Goal: Transaction & Acquisition: Purchase product/service

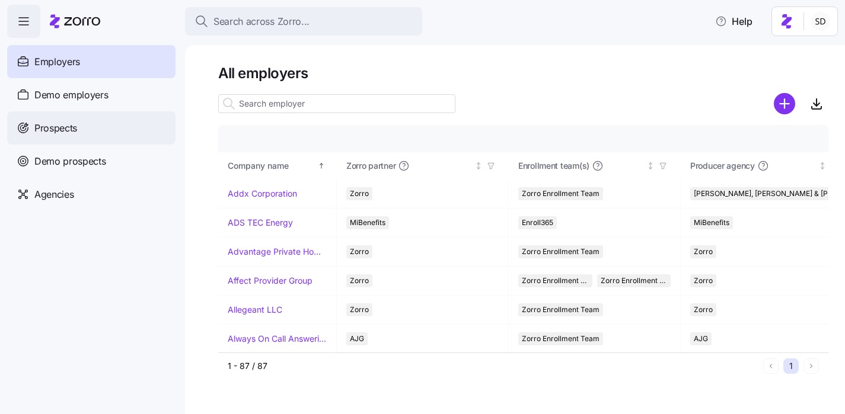
click at [37, 132] on span "Prospects" at bounding box center [55, 128] width 43 height 15
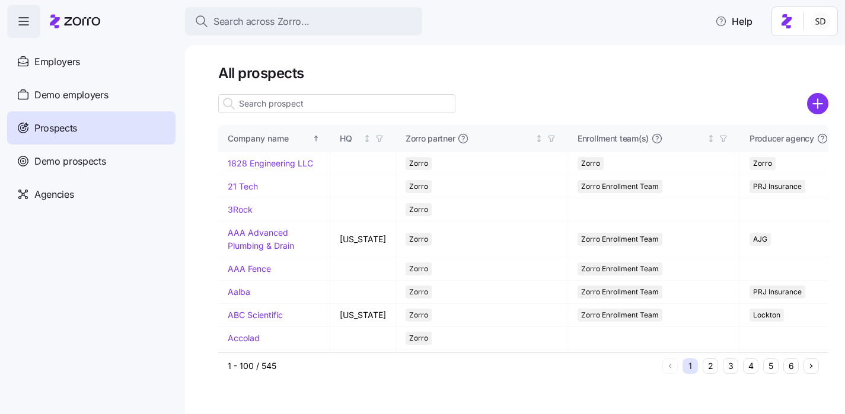
click at [270, 103] on input at bounding box center [336, 103] width 237 height 19
click at [67, 97] on span "Demo employers" at bounding box center [71, 95] width 74 height 15
click at [41, 97] on span "Demo employers" at bounding box center [71, 95] width 74 height 15
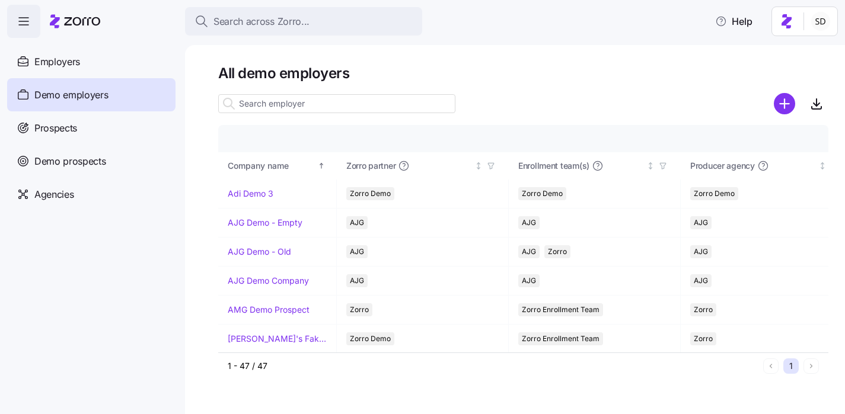
click at [247, 104] on input at bounding box center [336, 103] width 237 height 19
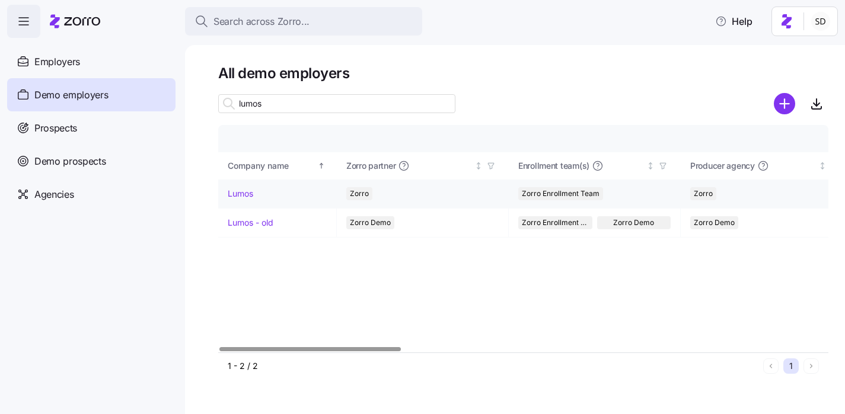
type input "lumos"
click at [238, 194] on link "Lumos" at bounding box center [240, 194] width 25 height 12
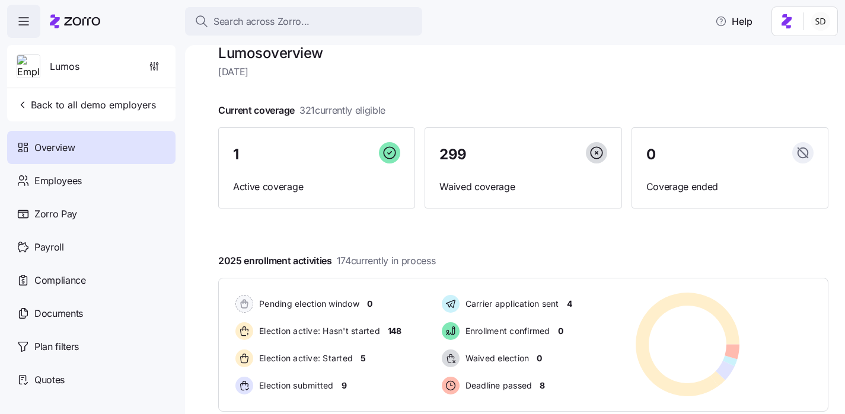
scroll to position [28, 0]
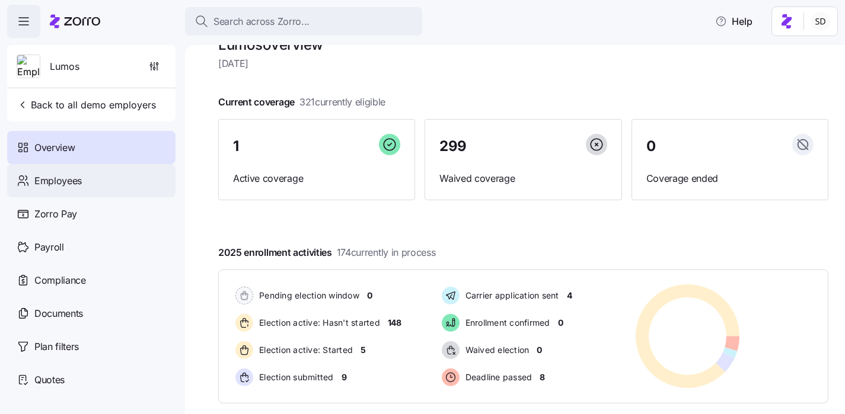
click at [46, 177] on span "Employees" at bounding box center [57, 181] width 47 height 15
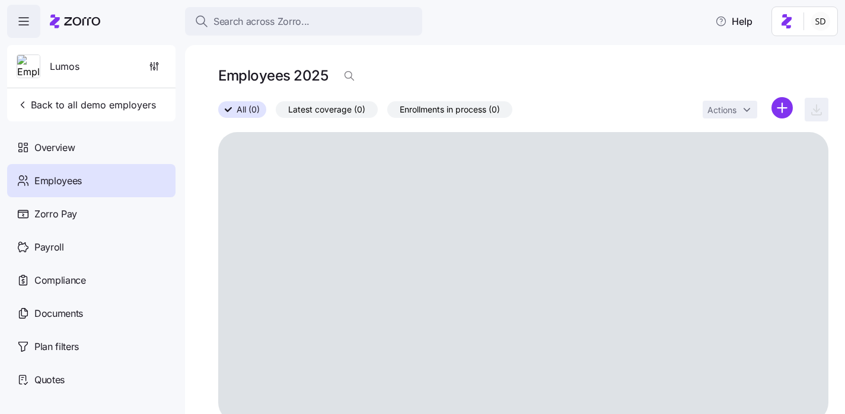
scroll to position [22, 0]
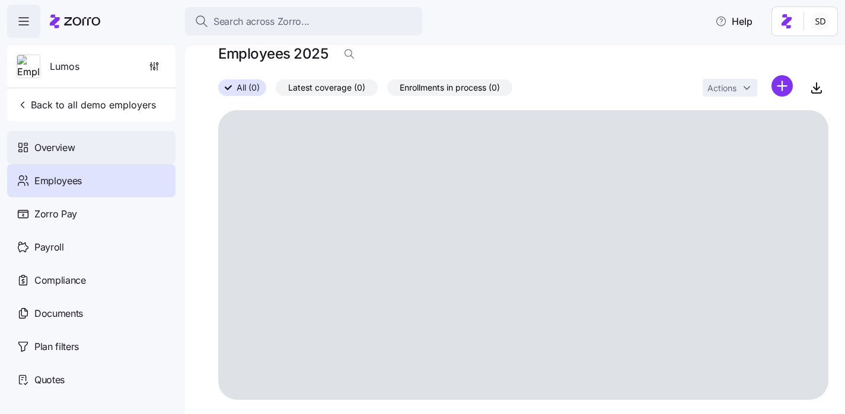
click at [40, 152] on span "Overview" at bounding box center [54, 148] width 40 height 15
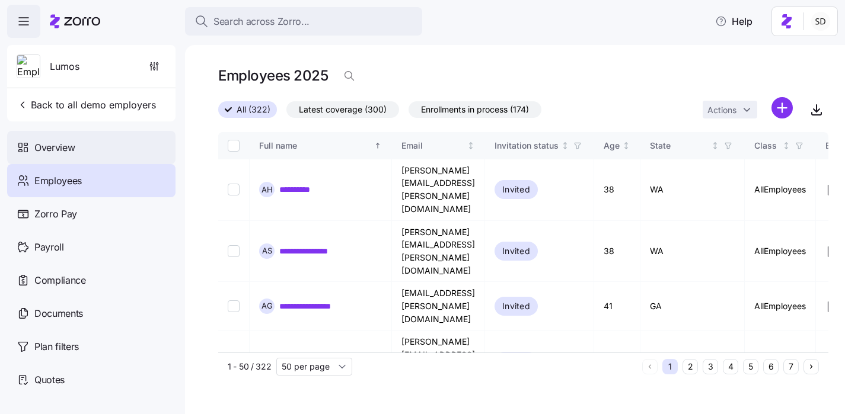
scroll to position [0, 0]
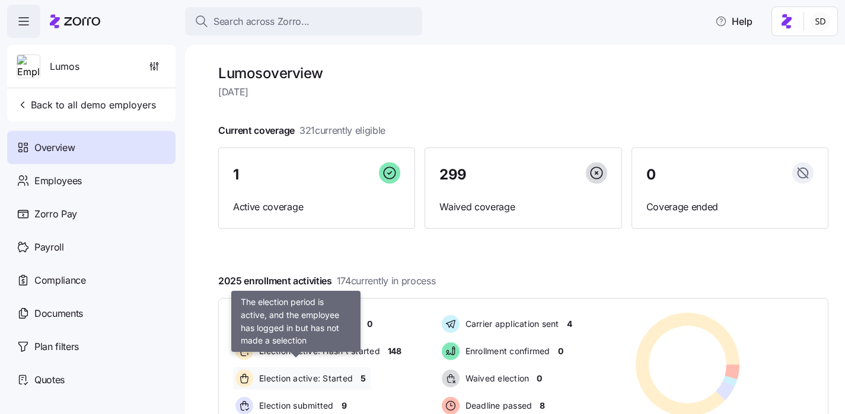
scroll to position [192, 0]
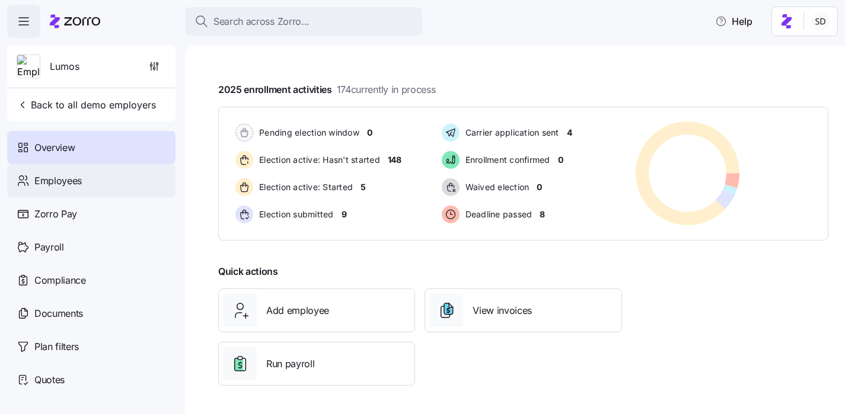
click at [24, 179] on icon at bounding box center [23, 181] width 13 height 14
click at [63, 180] on span "Employees" at bounding box center [57, 181] width 47 height 15
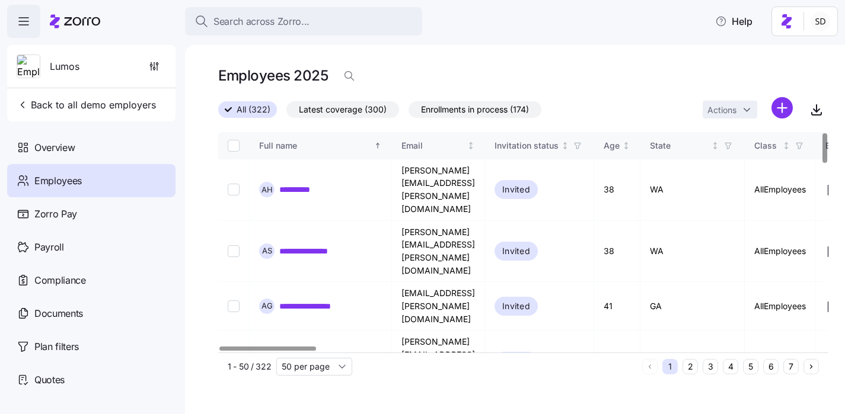
click at [767, 368] on button "6" at bounding box center [770, 366] width 15 height 15
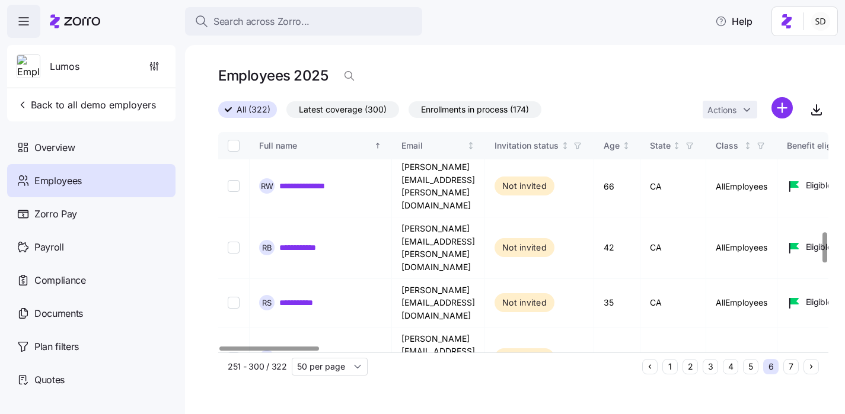
scroll to position [725, 0]
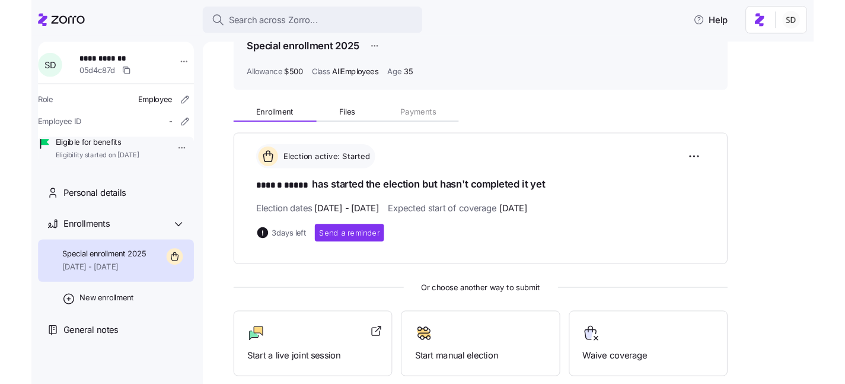
scroll to position [181, 0]
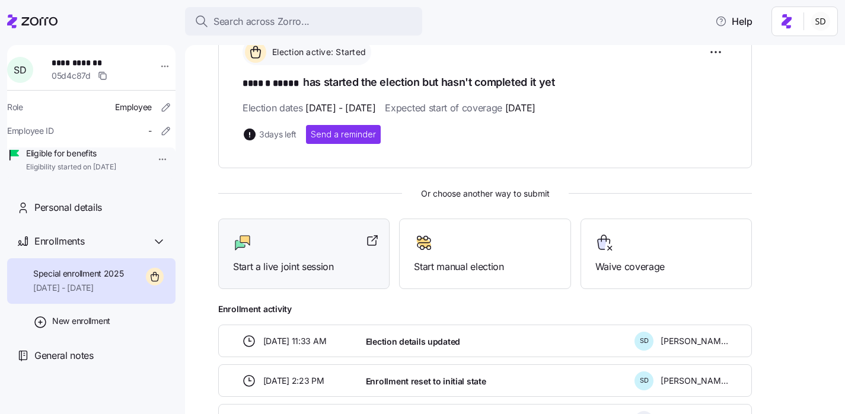
click at [298, 270] on span "Start a live joint session" at bounding box center [304, 267] width 142 height 15
click at [27, 24] on icon at bounding box center [39, 21] width 36 height 8
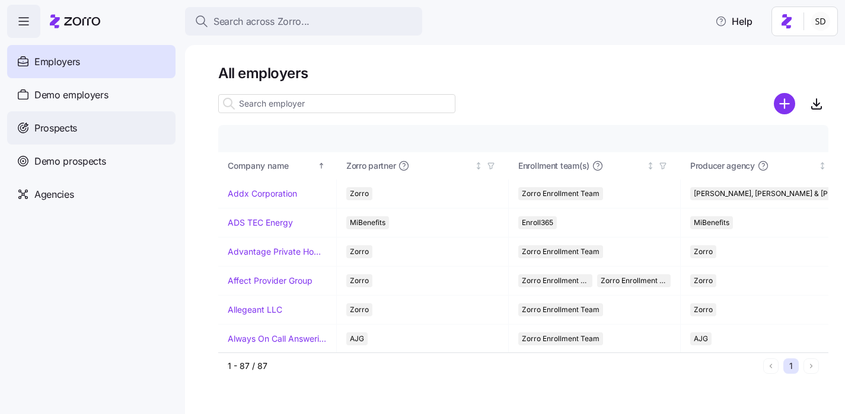
click at [38, 125] on span "Prospects" at bounding box center [55, 128] width 43 height 15
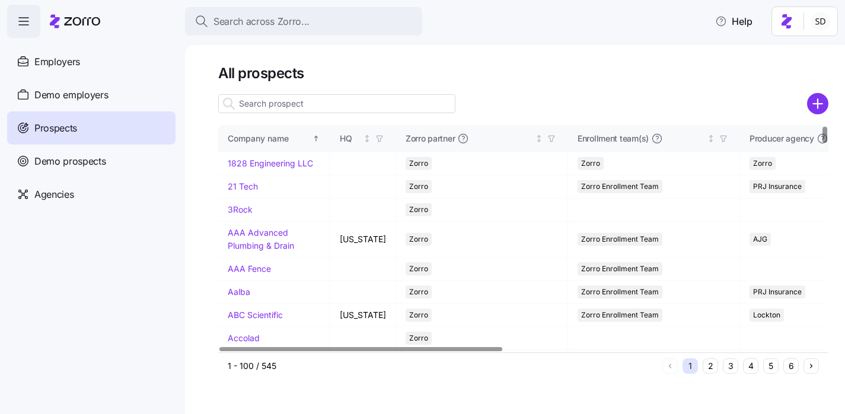
click at [312, 93] on div at bounding box center [336, 104] width 237 height 24
click at [308, 104] on input at bounding box center [336, 103] width 237 height 19
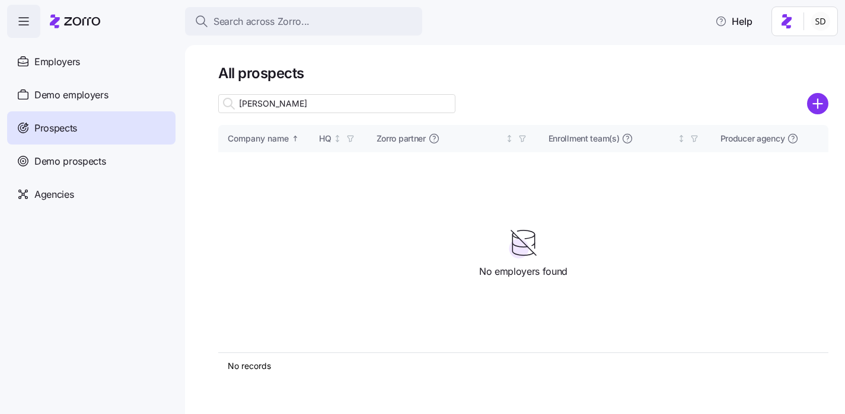
click at [301, 108] on input "kurian" at bounding box center [336, 103] width 237 height 19
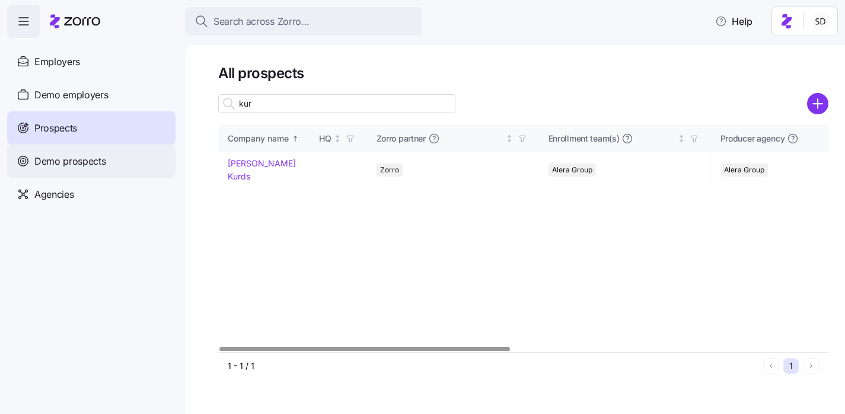
type input "kur"
click at [87, 154] on span "Demo prospects" at bounding box center [70, 161] width 72 height 15
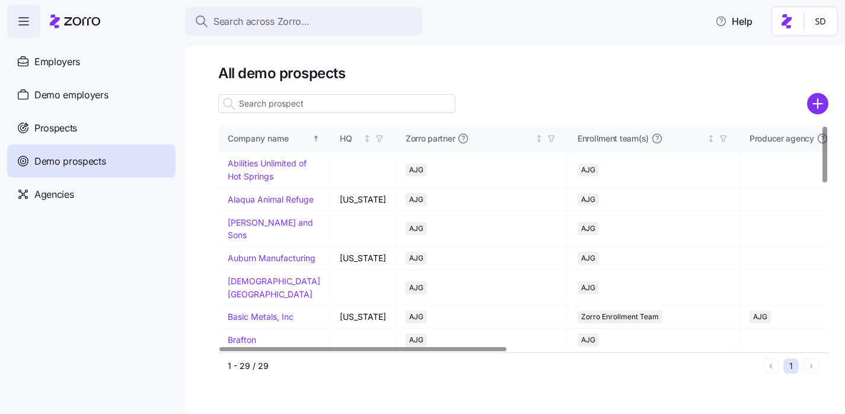
click at [276, 104] on input at bounding box center [336, 103] width 237 height 19
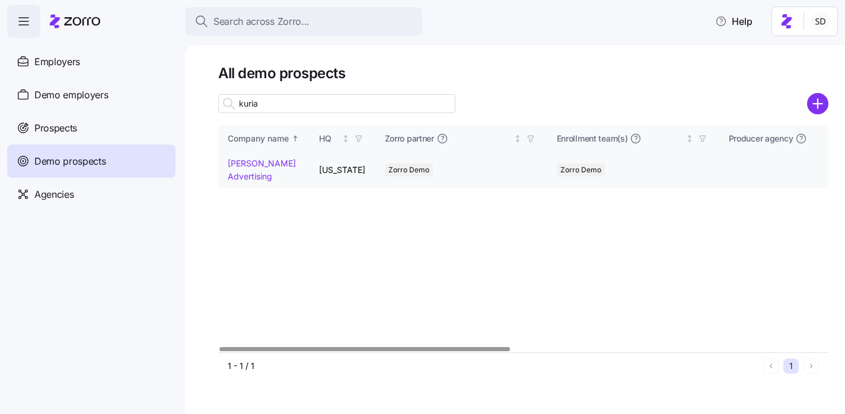
type input "kuria"
click at [231, 164] on link "Kurian's Advertising" at bounding box center [262, 169] width 68 height 23
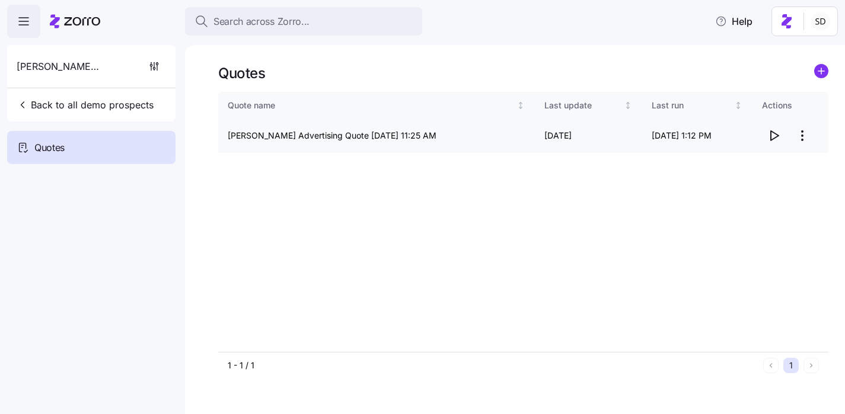
click at [775, 133] on icon "button" at bounding box center [775, 135] width 8 height 9
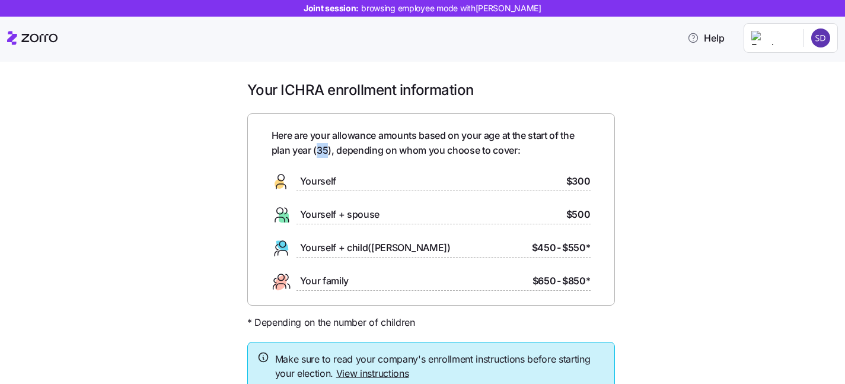
drag, startPoint x: 330, startPoint y: 153, endPoint x: 314, endPoint y: 152, distance: 15.4
click at [314, 152] on span "Here are your allowance amounts based on your age at the start of the plan year…" at bounding box center [431, 143] width 319 height 30
click at [365, 173] on div "Yourself $300" at bounding box center [431, 181] width 319 height 19
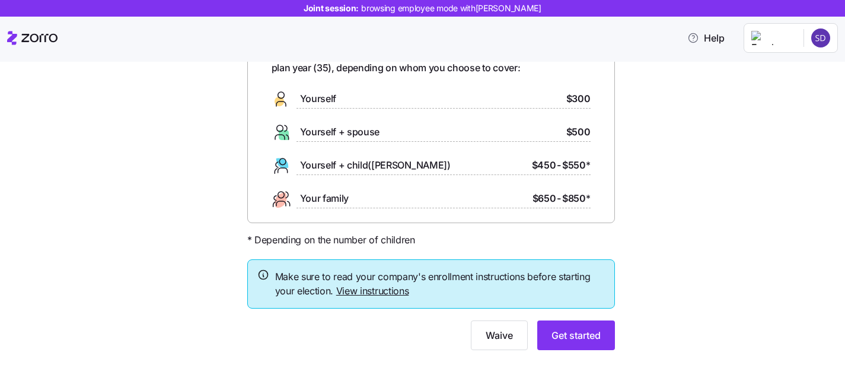
scroll to position [91, 0]
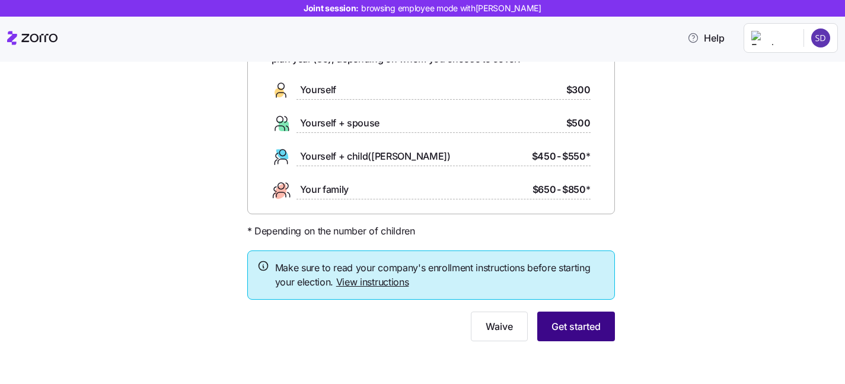
click at [558, 333] on button "Get started" at bounding box center [576, 326] width 78 height 30
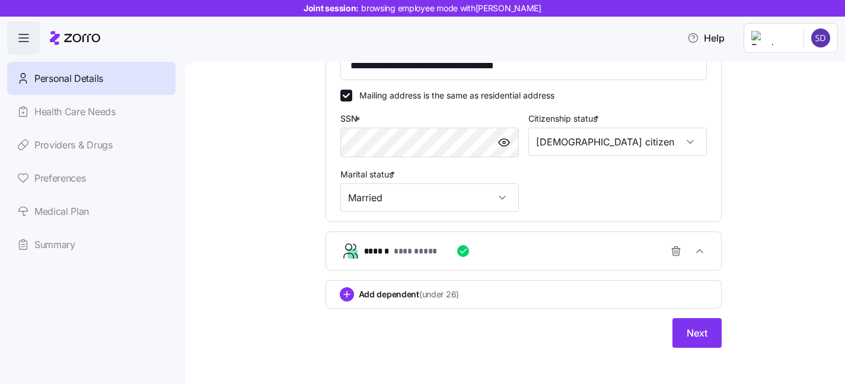
scroll to position [379, 0]
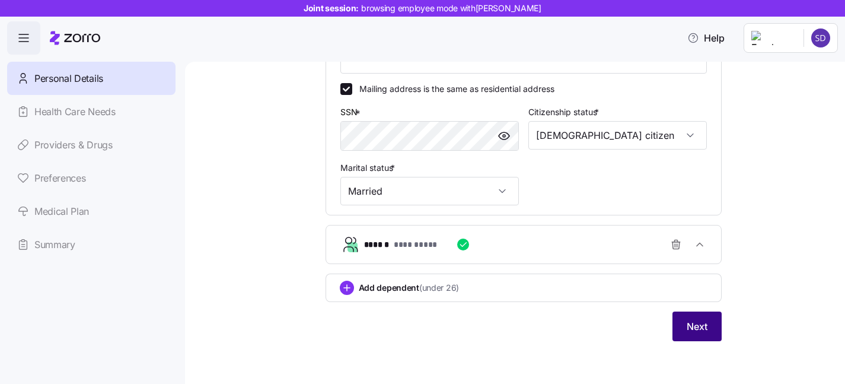
click at [683, 330] on button "Next" at bounding box center [696, 326] width 49 height 30
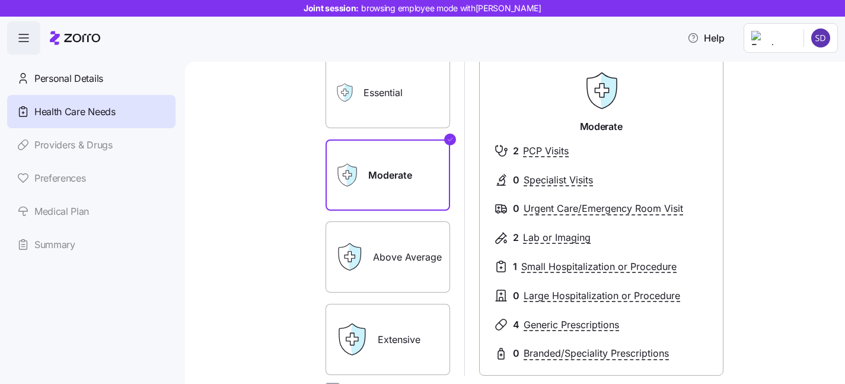
scroll to position [111, 0]
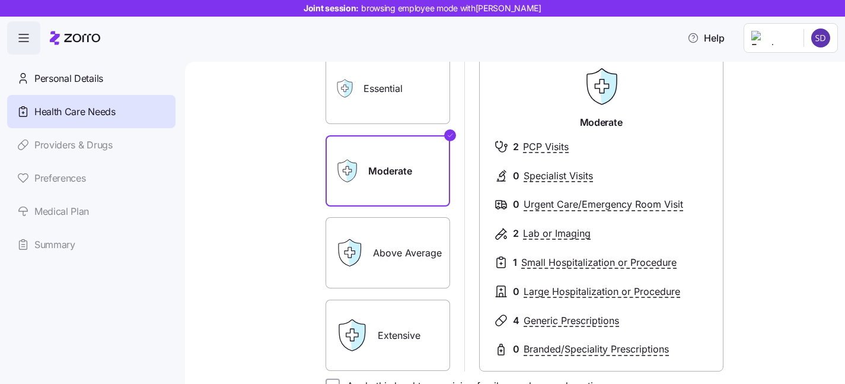
click at [381, 114] on label "Essential" at bounding box center [388, 88] width 125 height 71
click at [0, 0] on input "Essential" at bounding box center [0, 0] width 0 height 0
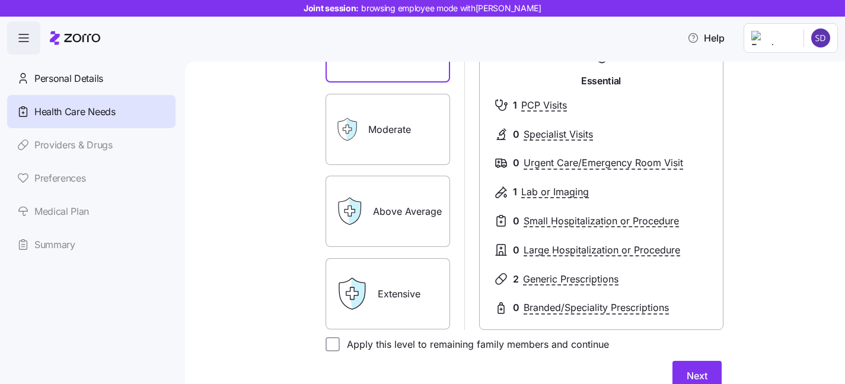
scroll to position [153, 0]
click at [413, 283] on label "Extensive" at bounding box center [388, 292] width 125 height 71
click at [0, 0] on input "Extensive" at bounding box center [0, 0] width 0 height 0
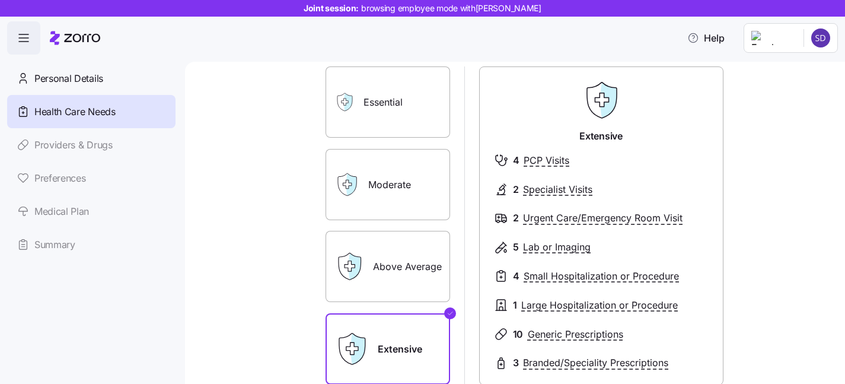
scroll to position [98, 0]
click at [398, 180] on label "Moderate" at bounding box center [388, 183] width 125 height 71
click at [0, 0] on input "Moderate" at bounding box center [0, 0] width 0 height 0
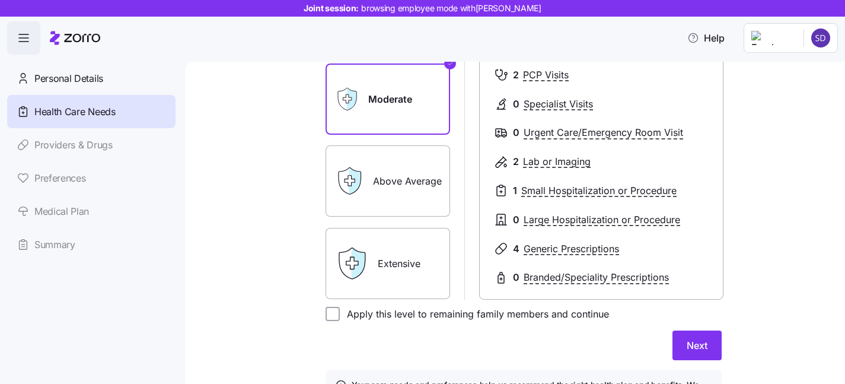
scroll to position [186, 0]
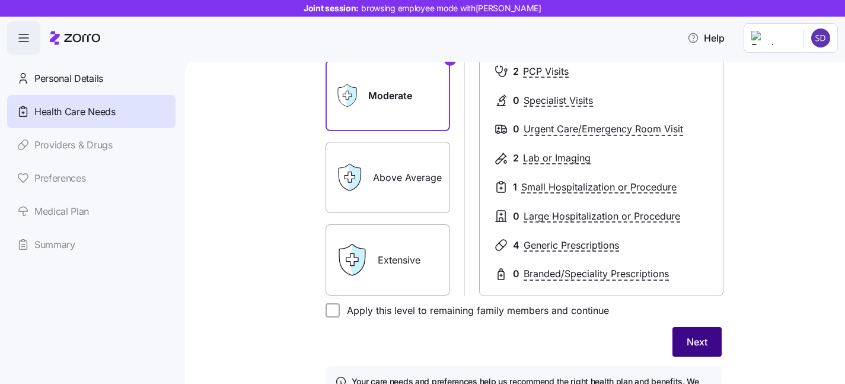
click at [704, 345] on span "Next" at bounding box center [697, 341] width 21 height 14
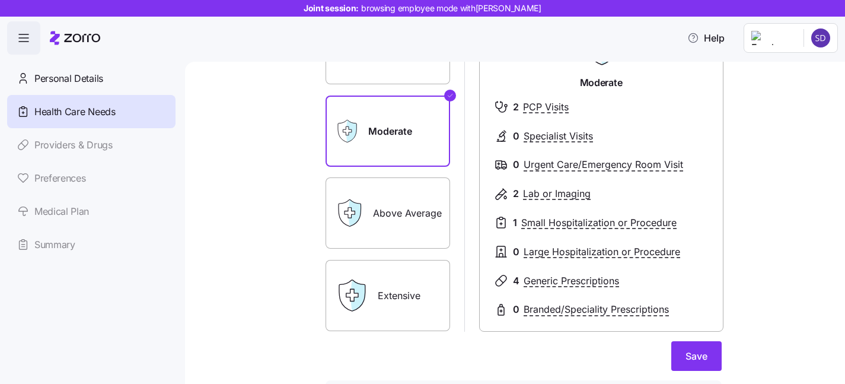
scroll to position [86, 0]
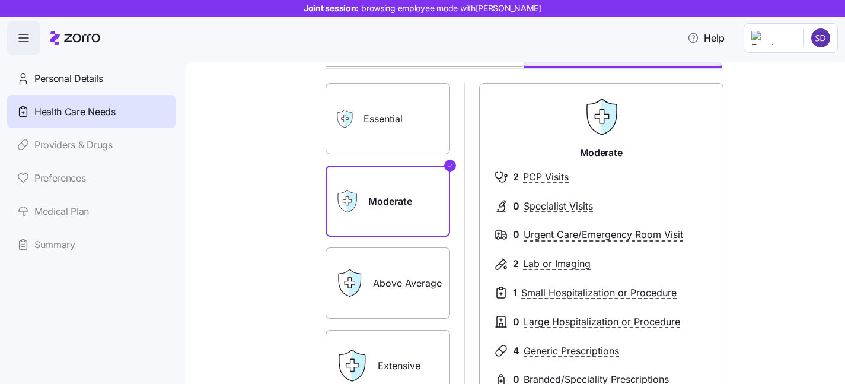
click at [404, 129] on label "Essential" at bounding box center [388, 118] width 125 height 71
click at [0, 0] on input "Essential" at bounding box center [0, 0] width 0 height 0
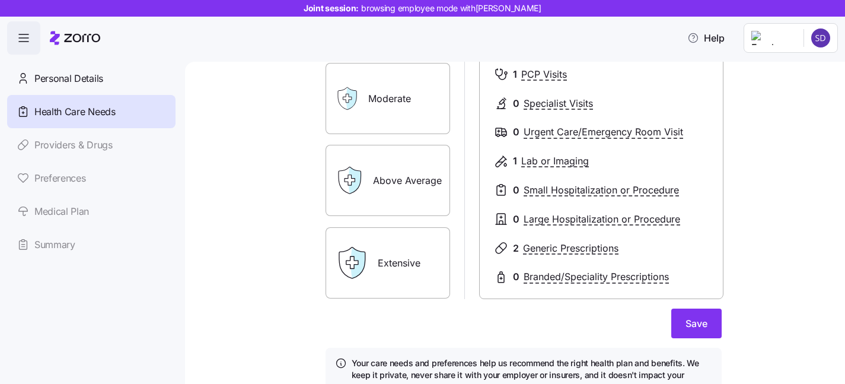
scroll to position [201, 0]
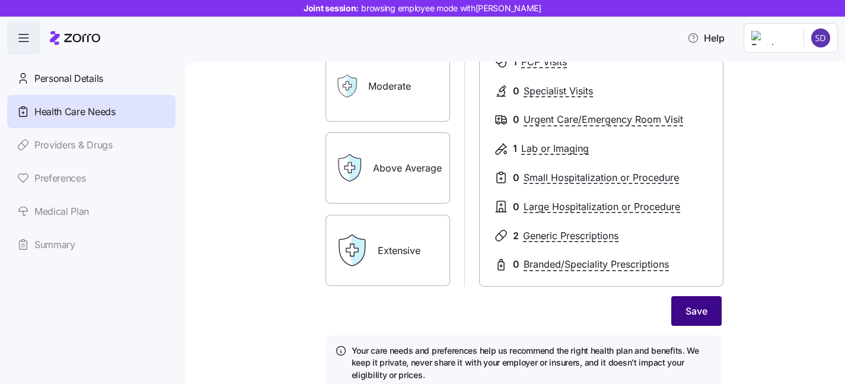
click at [693, 303] on button "Save" at bounding box center [696, 311] width 50 height 30
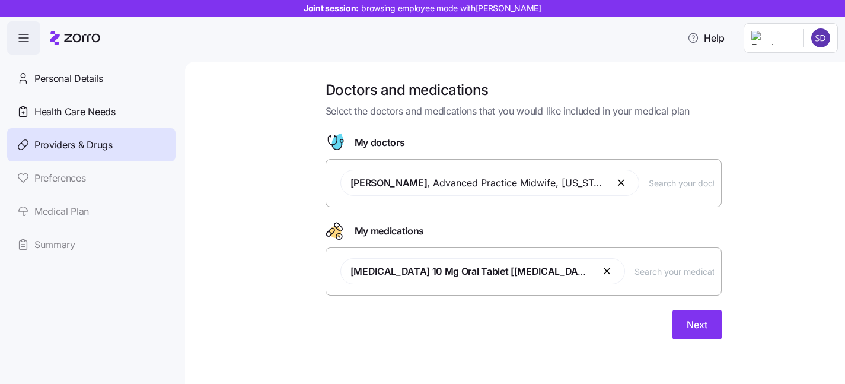
click at [652, 187] on input "text" at bounding box center [681, 182] width 65 height 13
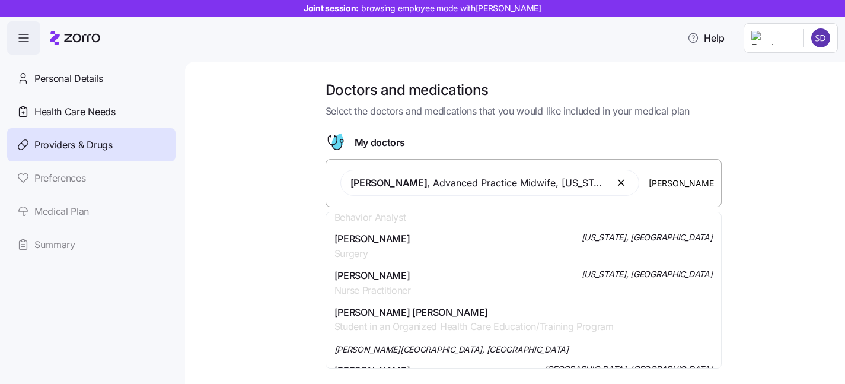
scroll to position [575, 0]
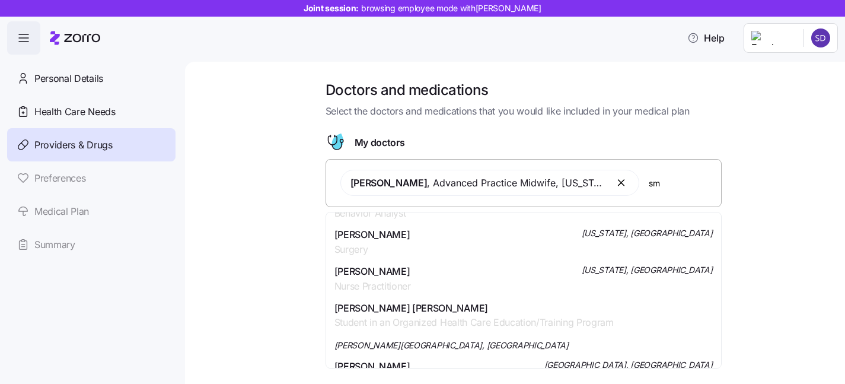
type input "s"
click at [795, 216] on div "Doctors and medications Select the doctors and medications that you would like …" at bounding box center [523, 217] width 610 height 273
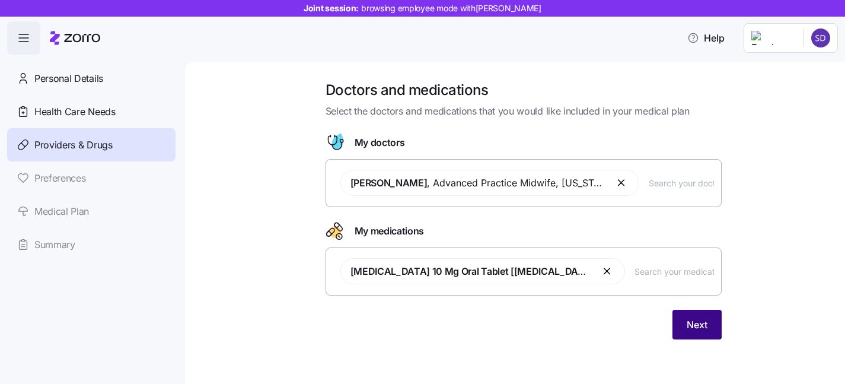
click at [707, 326] on button "Next" at bounding box center [696, 325] width 49 height 30
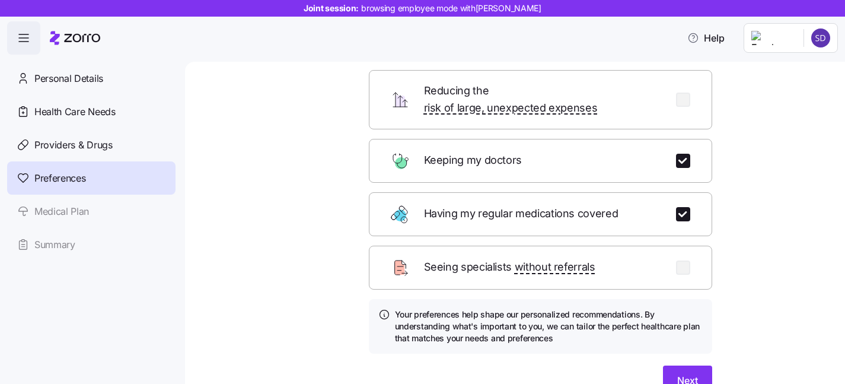
scroll to position [170, 0]
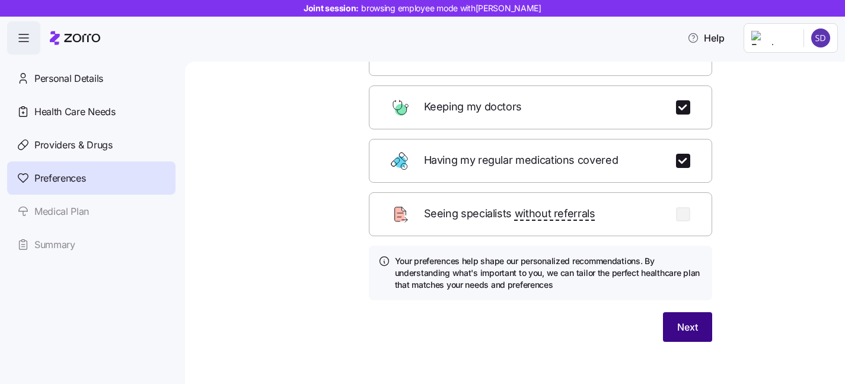
click at [691, 320] on span "Next" at bounding box center [687, 327] width 21 height 14
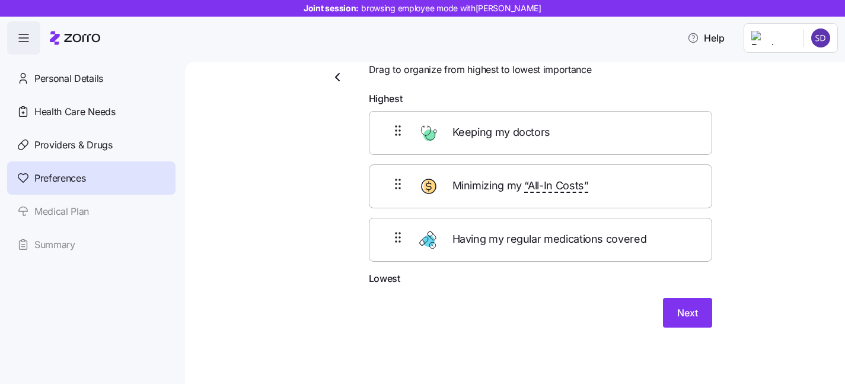
scroll to position [32, 0]
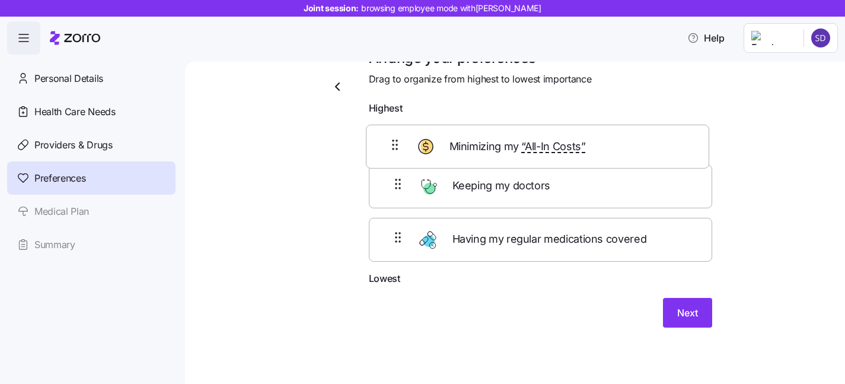
drag, startPoint x: 489, startPoint y: 196, endPoint x: 485, endPoint y: 146, distance: 50.6
click at [485, 146] on div "Keeping my doctors Minimizing my “All-In Costs” Having my regular medications c…" at bounding box center [540, 195] width 343 height 151
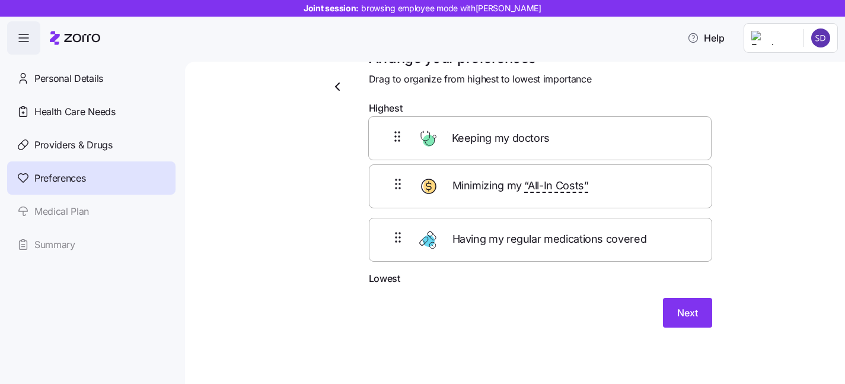
drag, startPoint x: 480, startPoint y: 193, endPoint x: 478, endPoint y: 130, distance: 62.9
click at [478, 130] on div "Minimizing my “All-In Costs” Keeping my doctors Having my regular medications c…" at bounding box center [540, 195] width 343 height 151
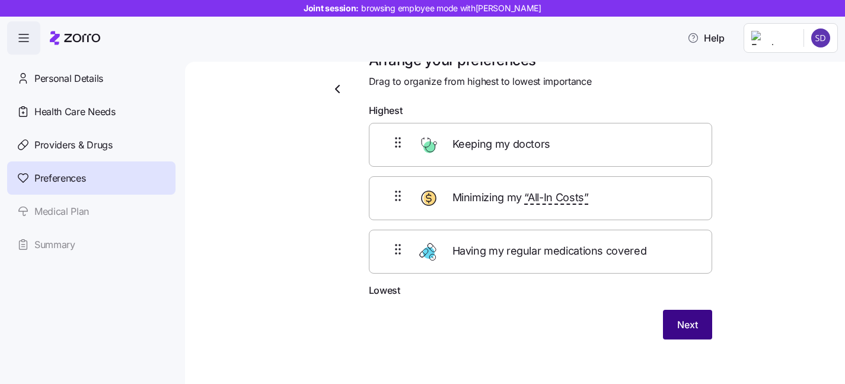
click at [679, 326] on span "Next" at bounding box center [687, 324] width 21 height 14
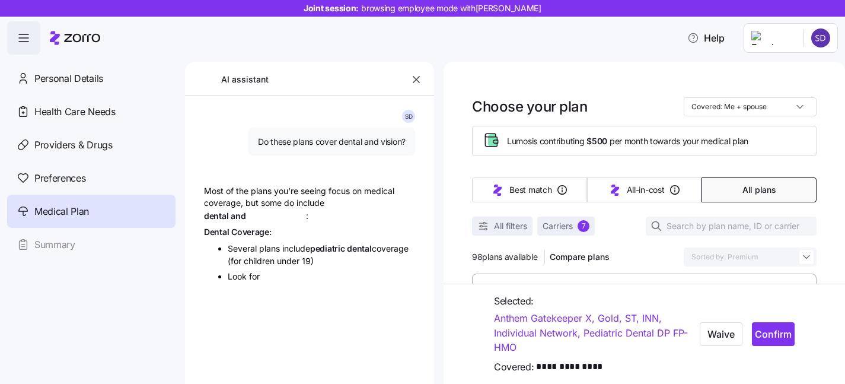
type textarea "x"
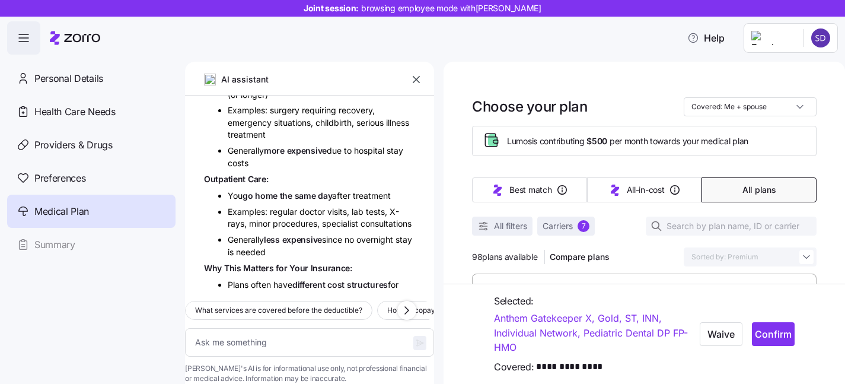
scroll to position [2467, 0]
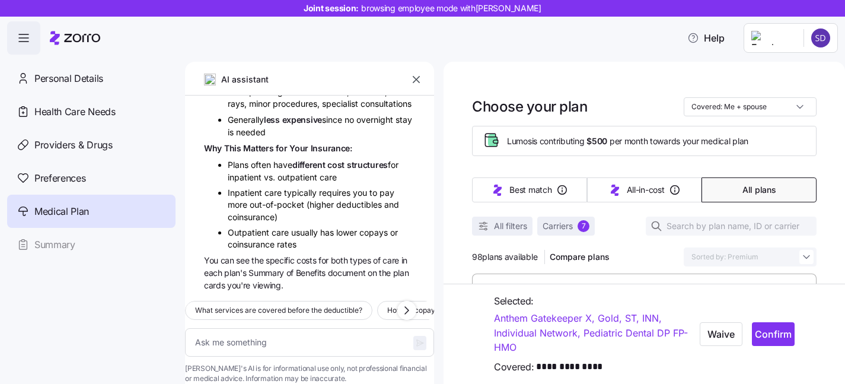
click at [418, 79] on icon "button" at bounding box center [416, 80] width 12 height 12
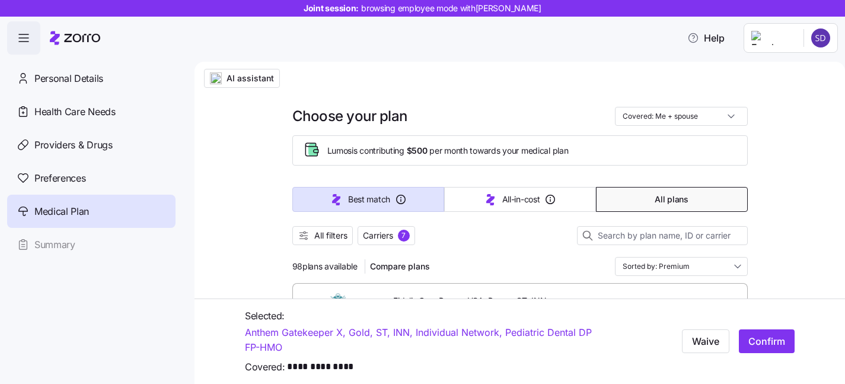
click at [365, 189] on button "Best match" at bounding box center [368, 199] width 152 height 25
type input "Sorted by: Best match"
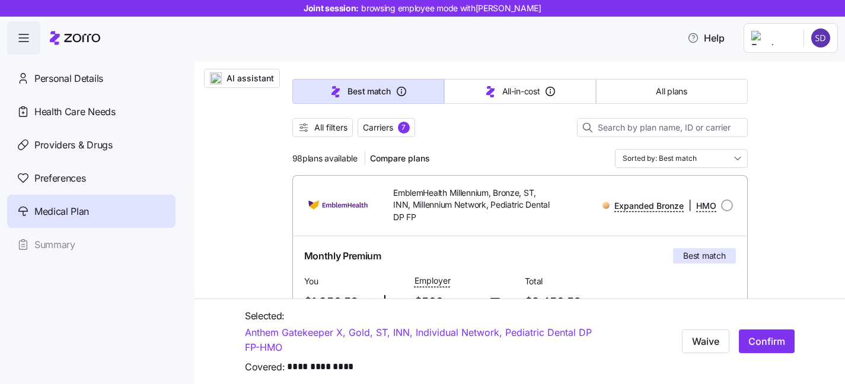
scroll to position [112, 0]
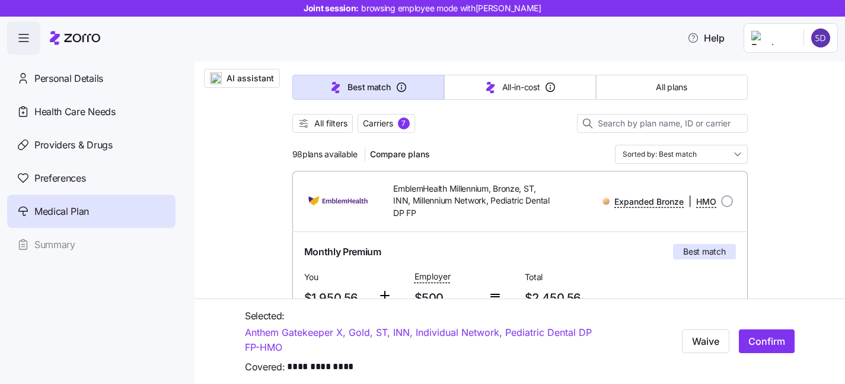
drag, startPoint x: 288, startPoint y: 155, endPoint x: 359, endPoint y: 151, distance: 71.2
click at [359, 151] on div "98 plans available Compare plans" at bounding box center [363, 154] width 142 height 19
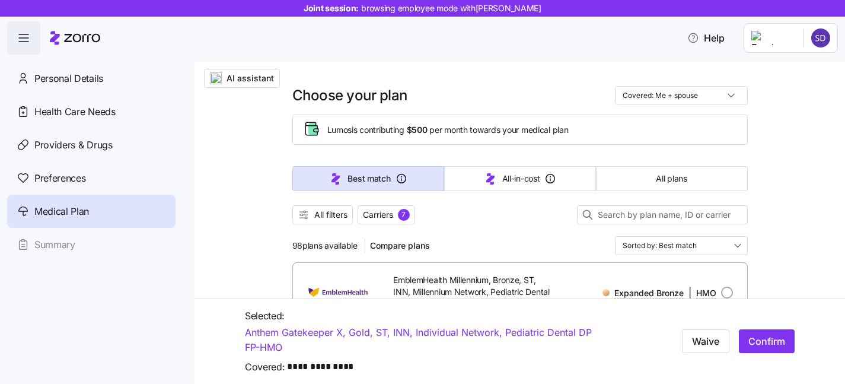
scroll to position [20, 0]
click at [228, 80] on span "AI assistant" at bounding box center [250, 78] width 47 height 12
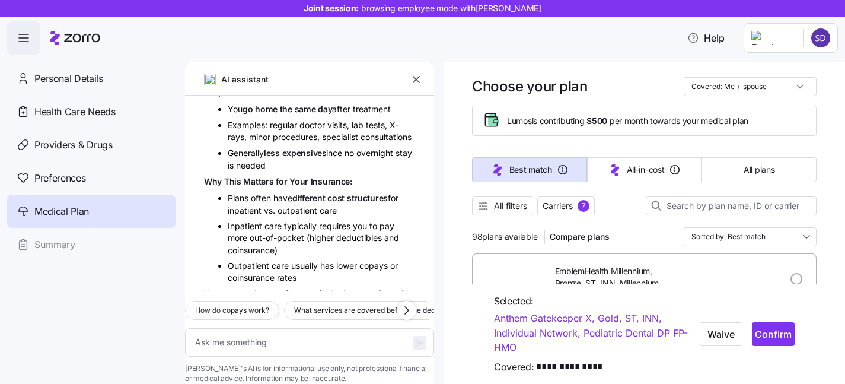
scroll to position [2467, 0]
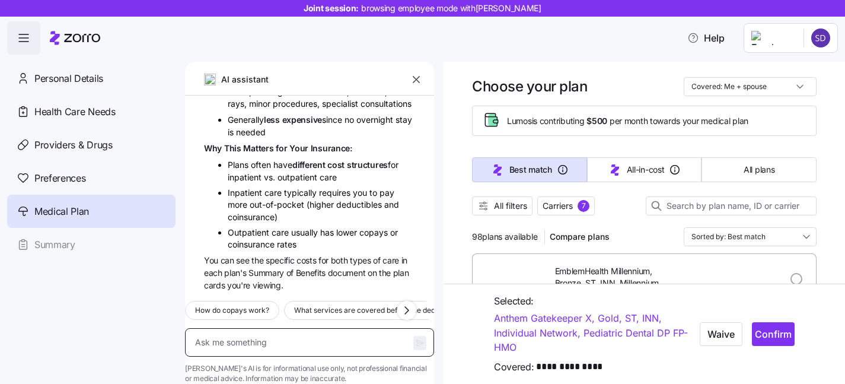
type textarea "x"
type textarea "e"
type textarea "x"
type textarea "h"
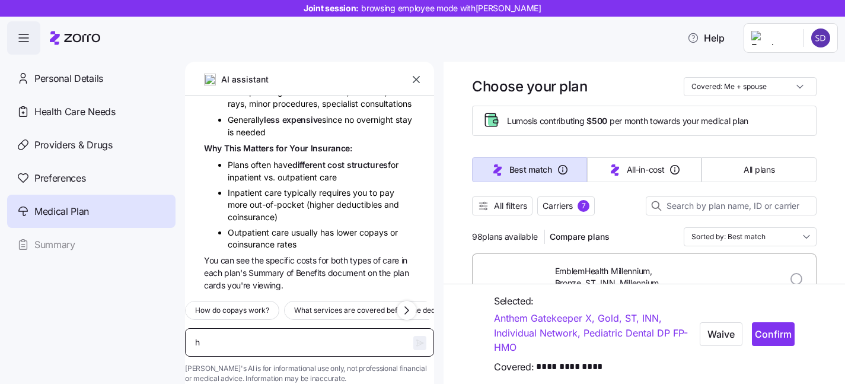
type textarea "x"
type textarea "he"
type textarea "x"
type textarea "hel"
type textarea "x"
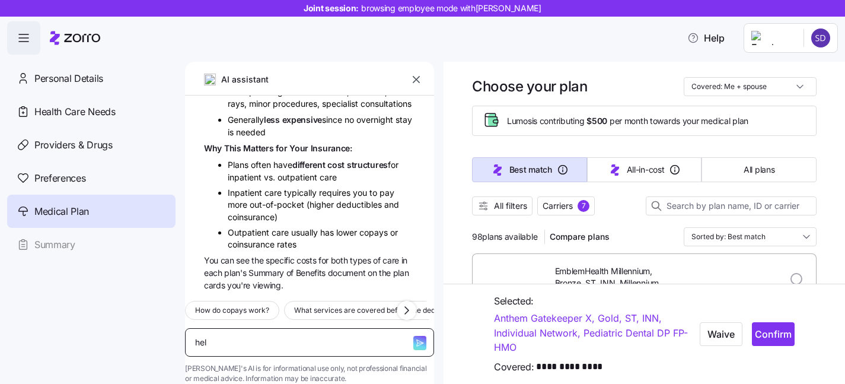
type textarea "help"
type textarea "x"
type textarea "help"
type textarea "x"
type textarea "help me"
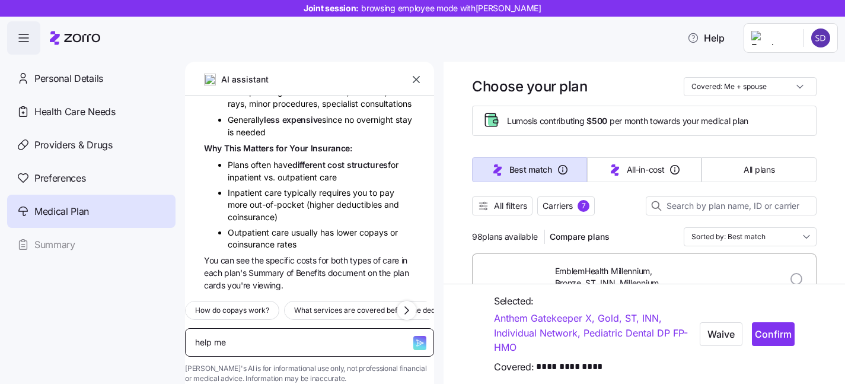
type textarea "x"
type textarea "help me"
type textarea "x"
type textarea "help me f"
type textarea "x"
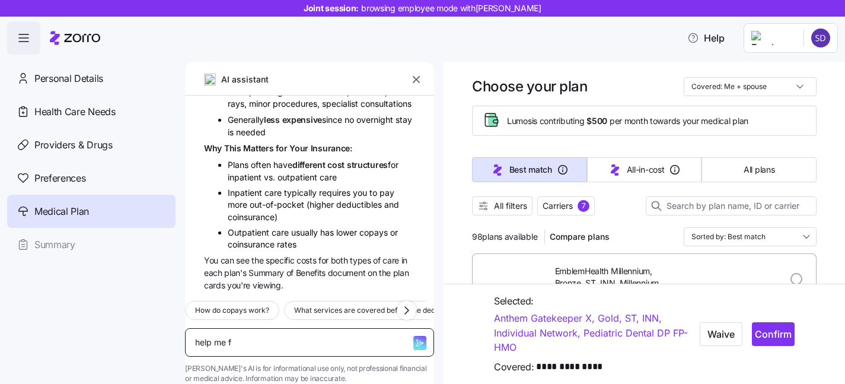
type textarea "help me fi"
type textarea "x"
type textarea "help me fin"
type textarea "x"
type textarea "help me find"
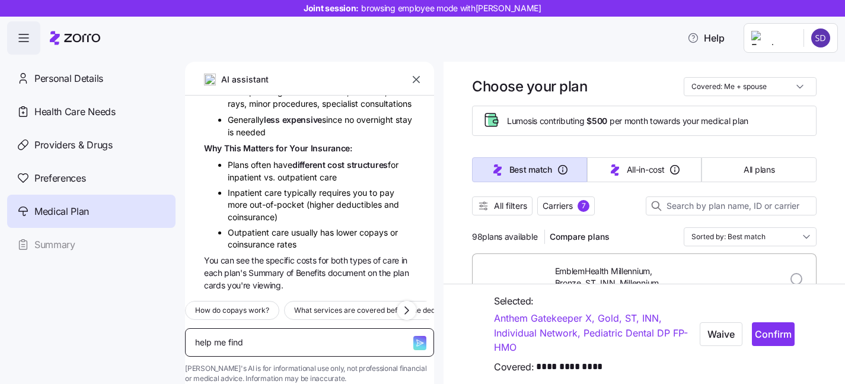
type textarea "x"
type textarea "help me find"
type textarea "x"
type textarea "help me find a"
type textarea "x"
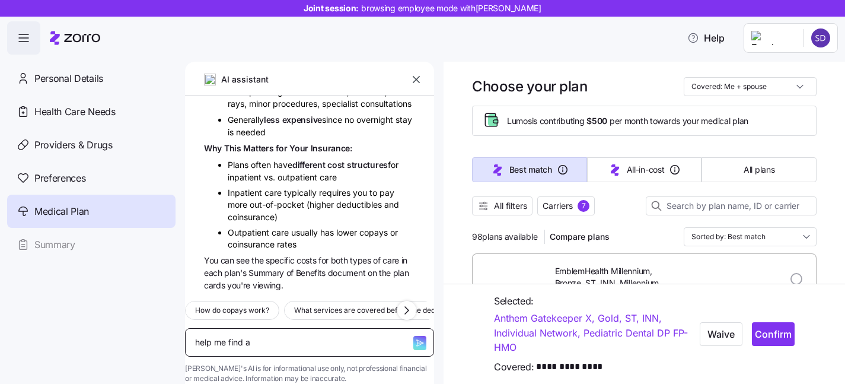
type textarea "help me find a"
type textarea "x"
type textarea "help me find a p"
type textarea "x"
type textarea "help me find a pl"
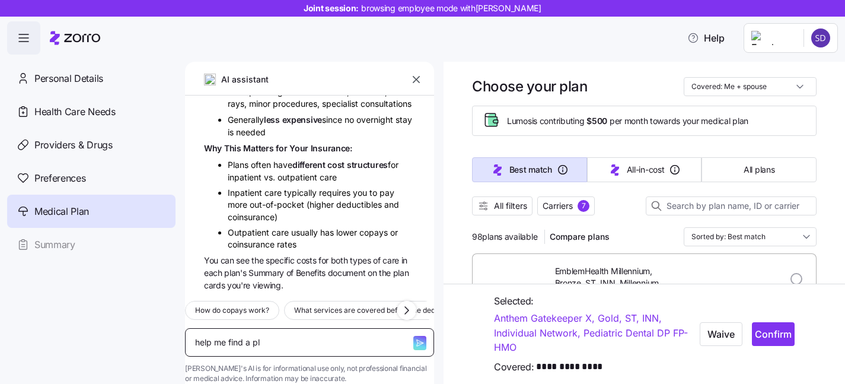
type textarea "x"
type textarea "help me find a pla"
type textarea "x"
type textarea "help me find a plan"
type textarea "x"
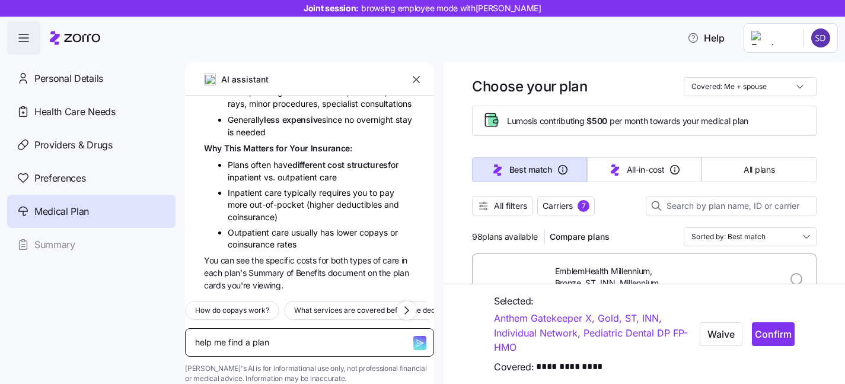
type textarea "help me find a plan"
type textarea "x"
type textarea "help me find a plan th"
type textarea "x"
type textarea "help me find a plan tha"
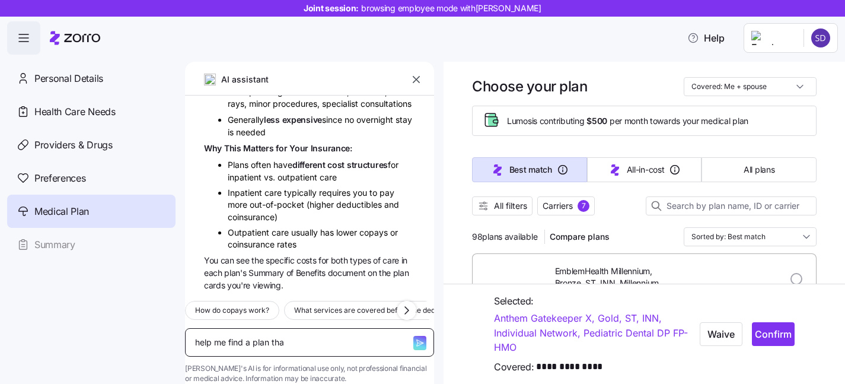
type textarea "x"
type textarea "help me find a plan that"
type textarea "x"
type textarea "help me find a plan that"
type textarea "x"
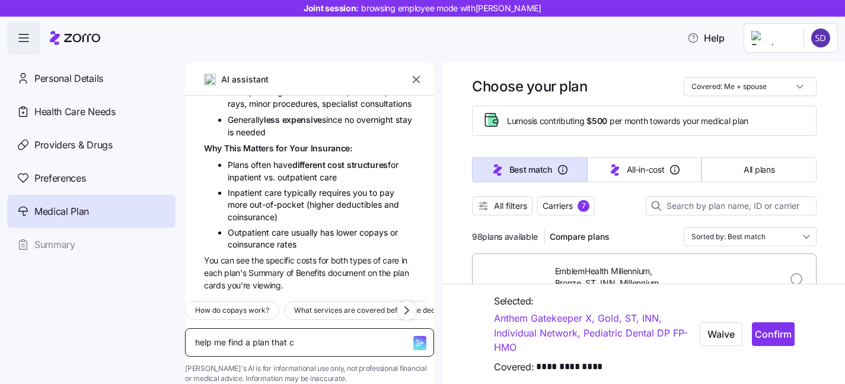
type textarea "help me find a plan that co"
type textarea "x"
type textarea "help me find a plan that cov"
type textarea "x"
type textarea "help me find a plan that cove"
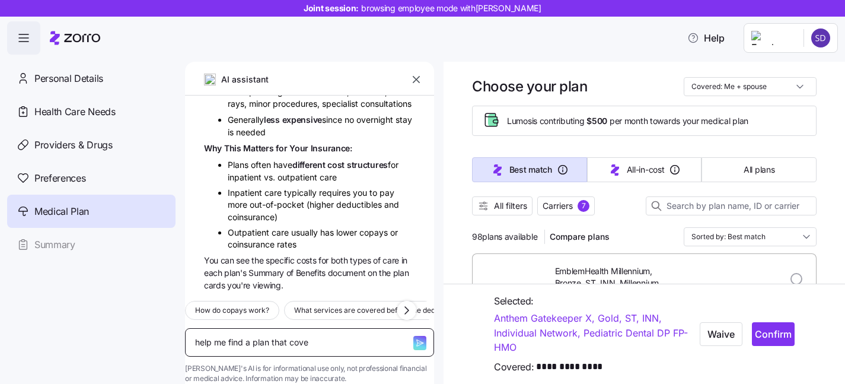
type textarea "x"
type textarea "help me find a plan that cover"
type textarea "x"
type textarea "help me find a plan that covers"
type textarea "x"
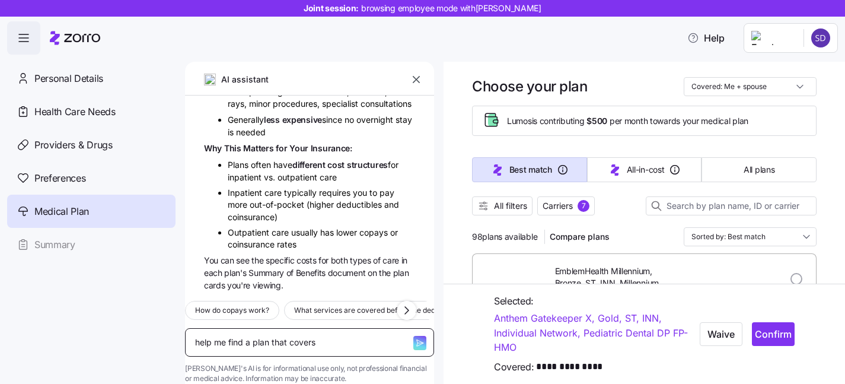
type textarea "help me find a plan that covers"
type textarea "x"
type textarea "help me find a plan that covers m"
type textarea "x"
type textarea "help me find a plan that covers me"
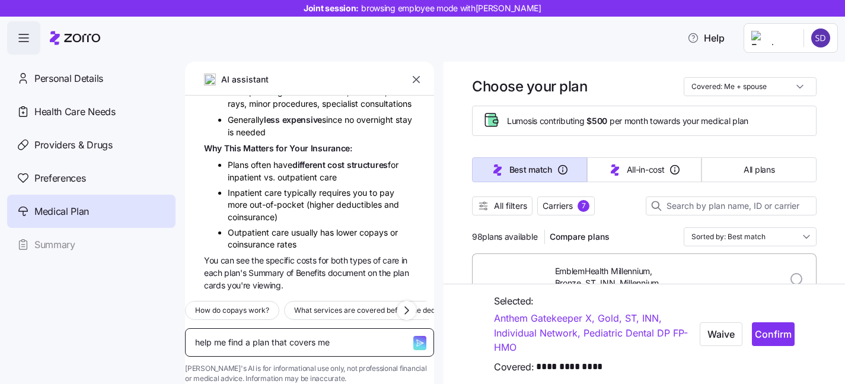
type textarea "x"
type textarea "help me find a plan that covers men"
type textarea "x"
type textarea "help me find a plan that covers ment"
type textarea "x"
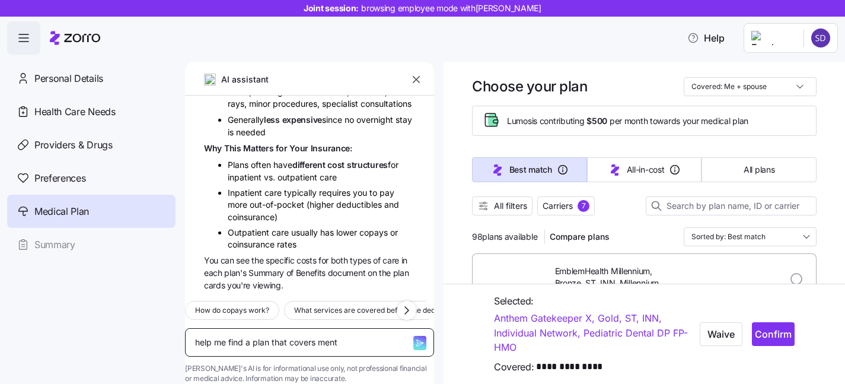
type textarea "help me find a plan that covers menta"
type textarea "x"
type textarea "help me find a plan that covers mental"
type textarea "x"
type textarea "help me find a plan that covers mental"
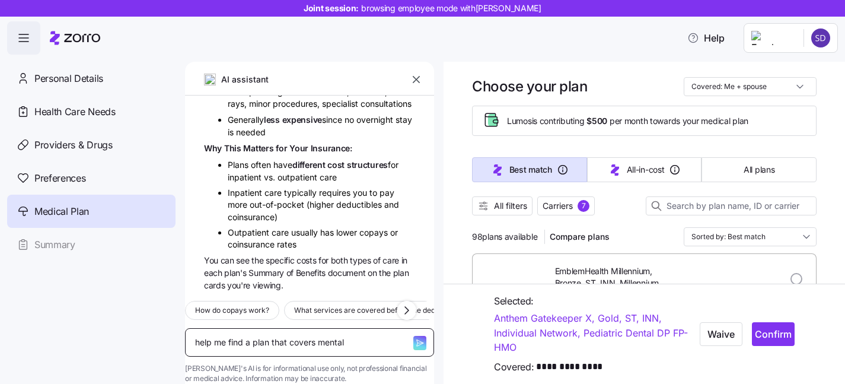
type textarea "x"
type textarea "help me find a plan that covers mental he"
type textarea "x"
type textarea "help me find a plan that covers mental hea"
type textarea "x"
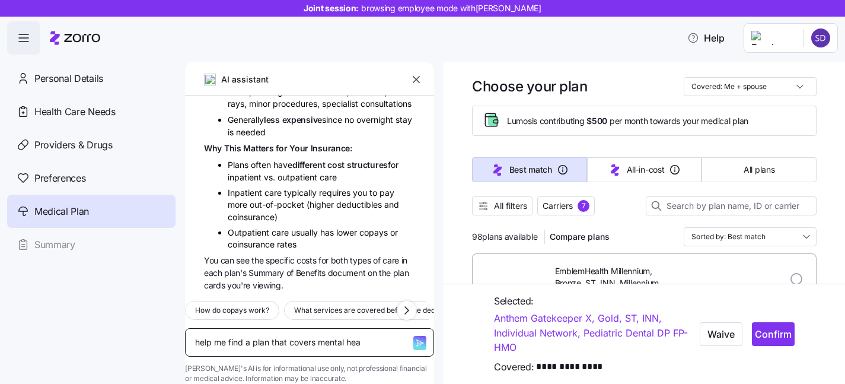
type textarea "help me find a plan that covers mental heal"
type textarea "x"
type textarea "help me find a plan that covers mental healt"
type textarea "x"
type textarea "help me find a plan that covers mental health"
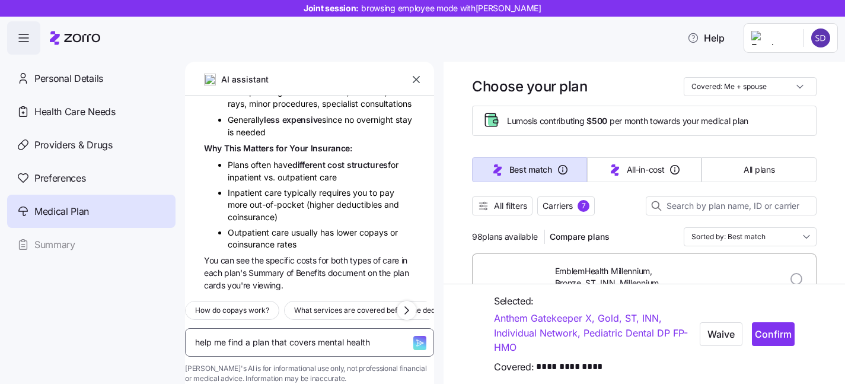
type textarea "x"
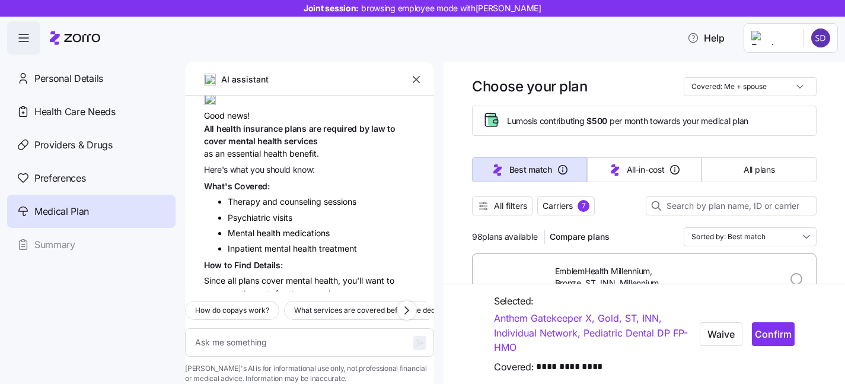
scroll to position [2713, 0]
click at [414, 83] on icon "button" at bounding box center [416, 80] width 12 height 12
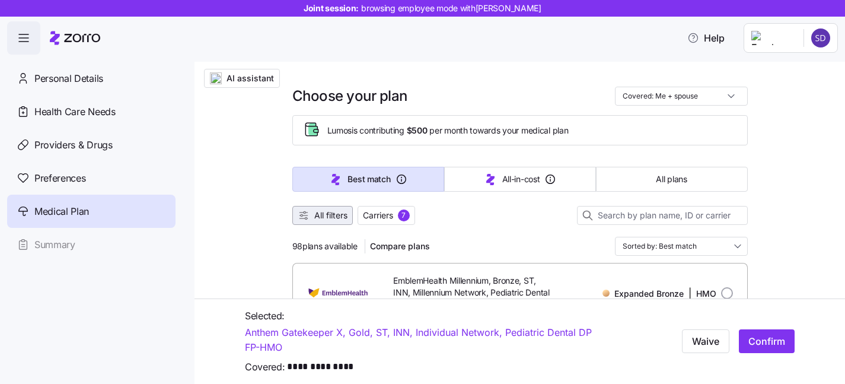
click at [330, 216] on span "All filters" at bounding box center [330, 215] width 33 height 12
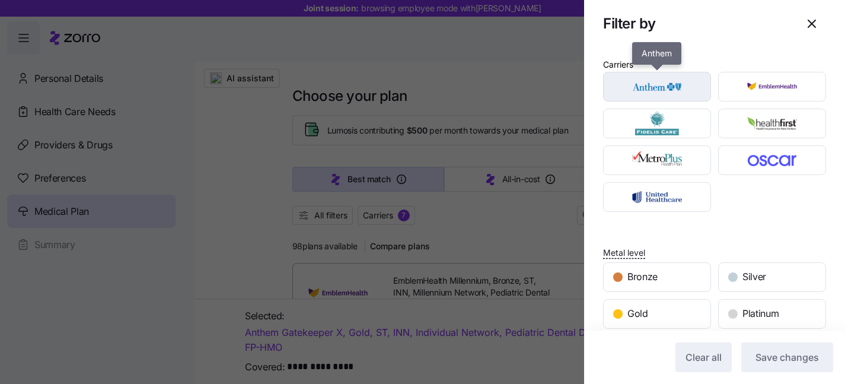
click at [674, 83] on img "button" at bounding box center [657, 87] width 87 height 24
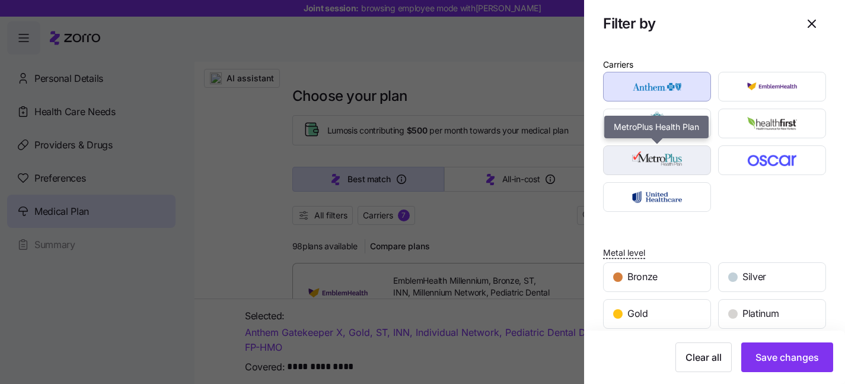
scroll to position [70, 0]
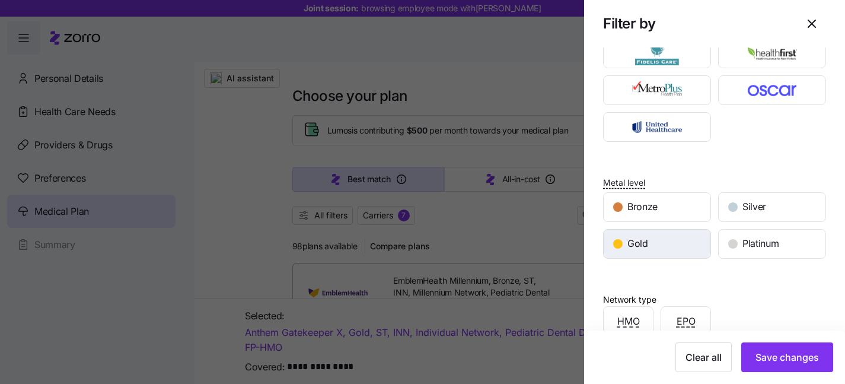
click at [672, 251] on div "Gold" at bounding box center [657, 243] width 107 height 28
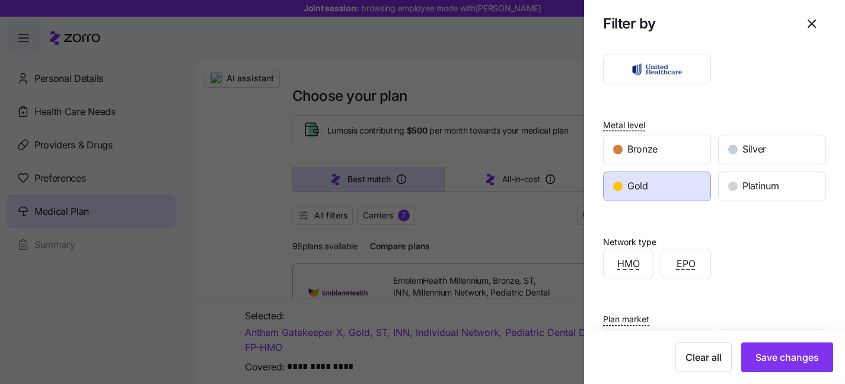
scroll to position [128, 0]
click at [780, 352] on span "Save changes" at bounding box center [786, 357] width 63 height 14
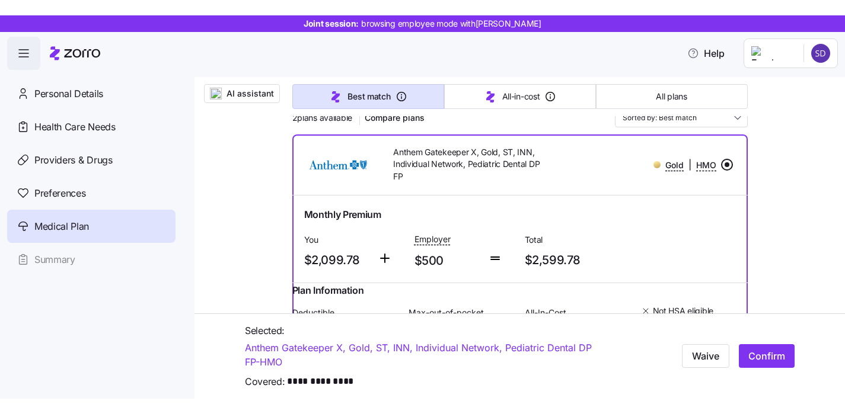
scroll to position [166, 0]
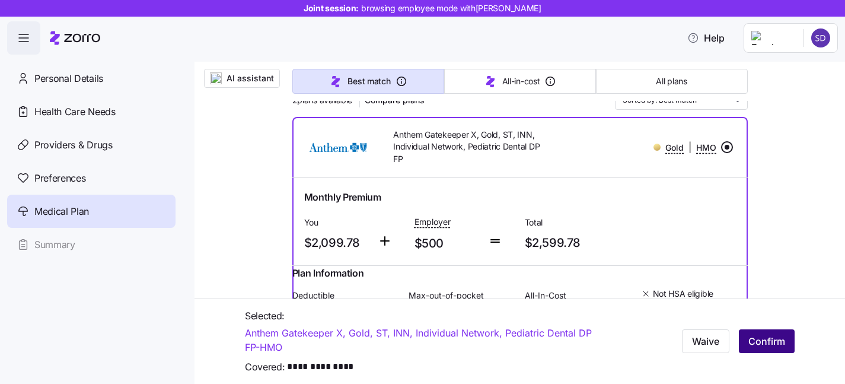
click at [758, 334] on span "Confirm" at bounding box center [766, 341] width 37 height 14
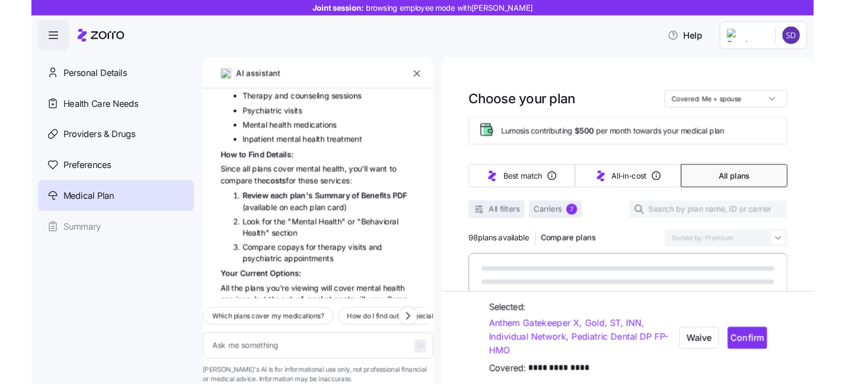
scroll to position [2979, 0]
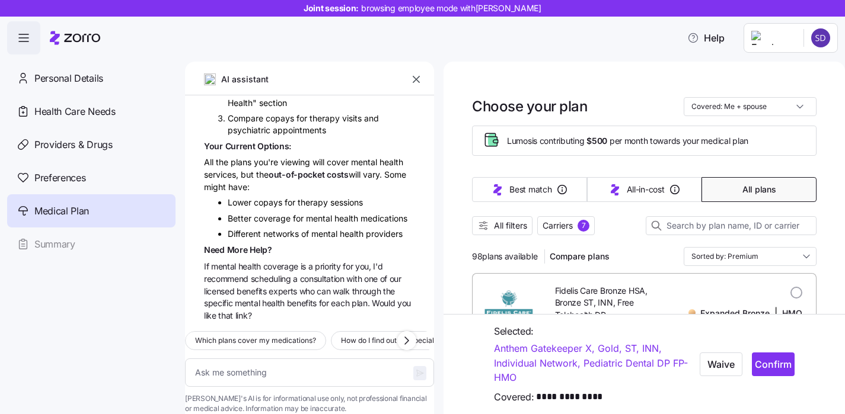
click at [420, 78] on icon "button" at bounding box center [416, 80] width 12 height 12
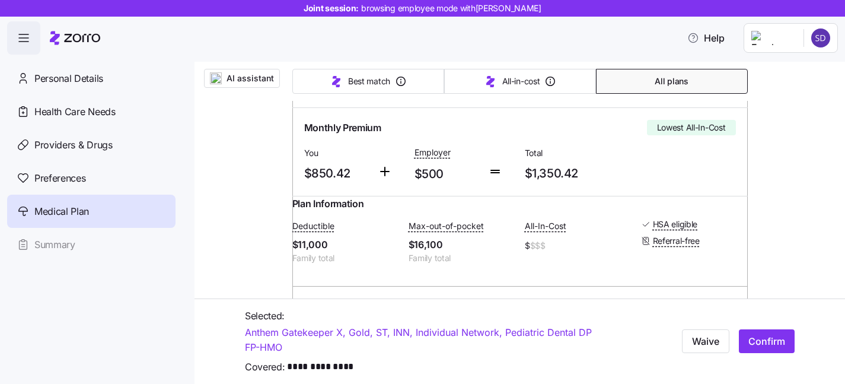
scroll to position [240, 0]
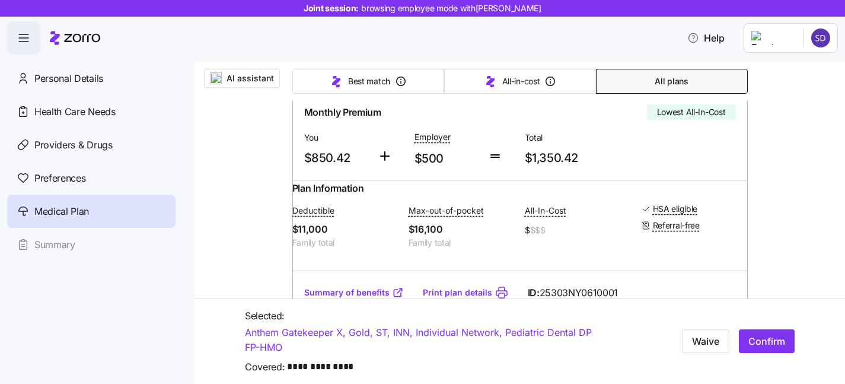
click at [769, 324] on div "Waive Confirm" at bounding box center [706, 340] width 186 height 33
click at [767, 334] on button "Confirm" at bounding box center [767, 341] width 56 height 24
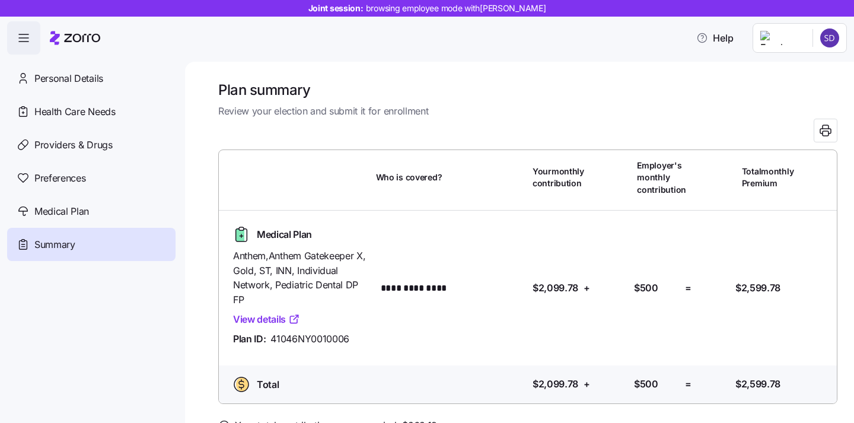
click at [20, 38] on icon "button" at bounding box center [24, 38] width 14 height 14
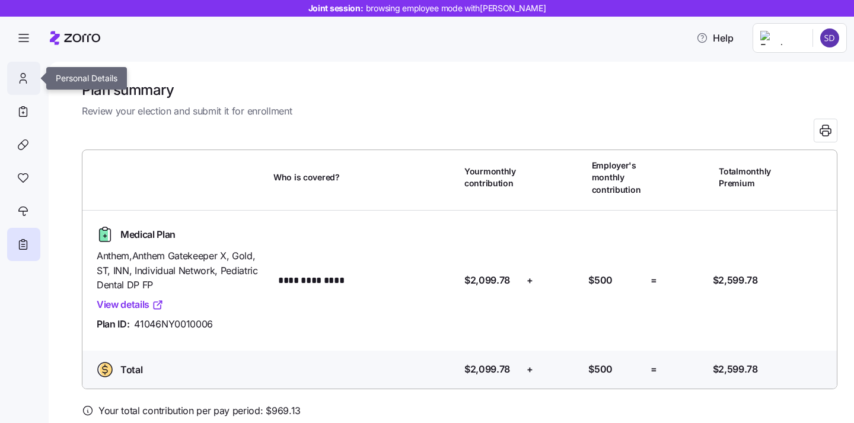
click at [20, 80] on icon at bounding box center [23, 78] width 13 height 14
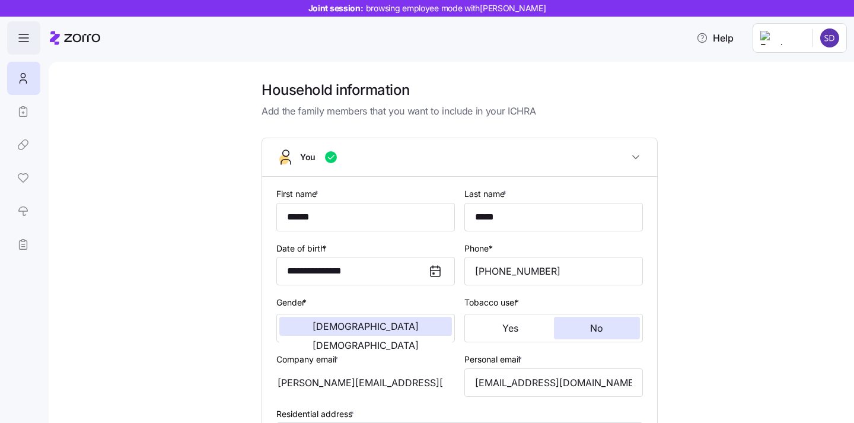
click at [19, 43] on icon "button" at bounding box center [24, 38] width 14 height 14
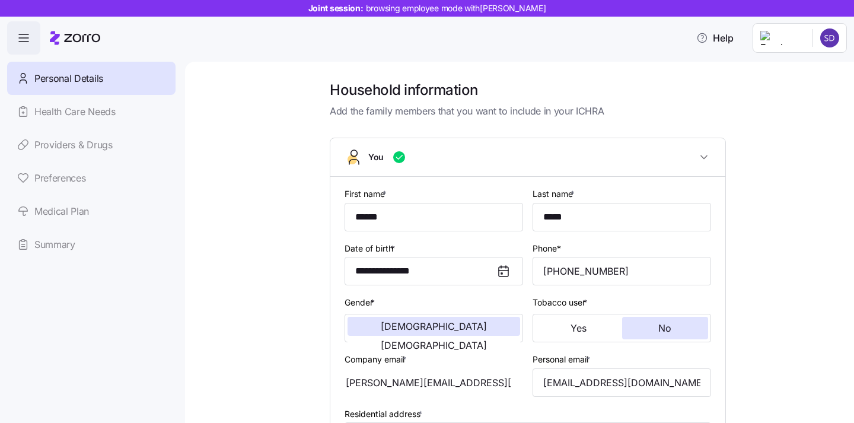
click at [33, 47] on span "button" at bounding box center [24, 38] width 32 height 32
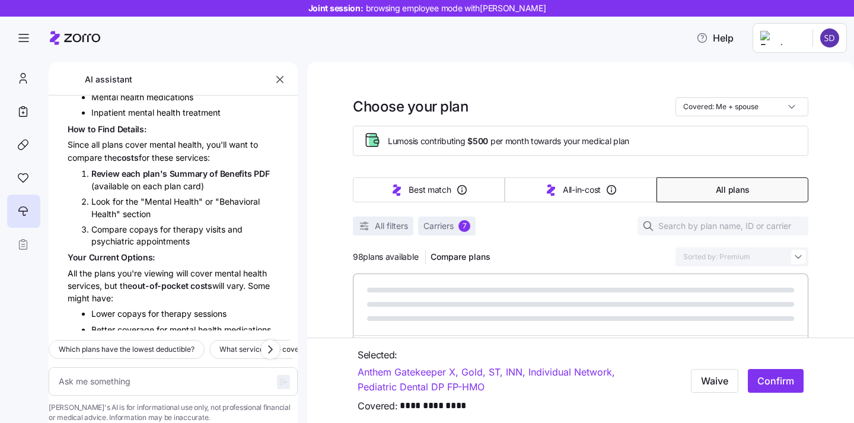
scroll to position [2971, 0]
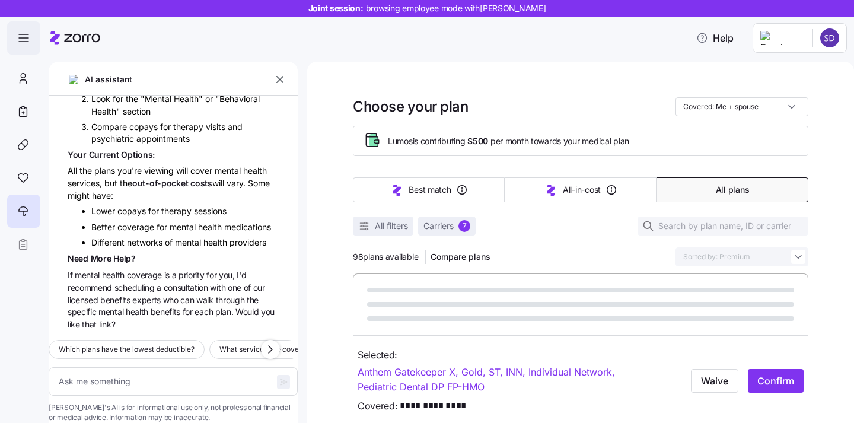
click at [29, 34] on icon "button" at bounding box center [24, 38] width 14 height 14
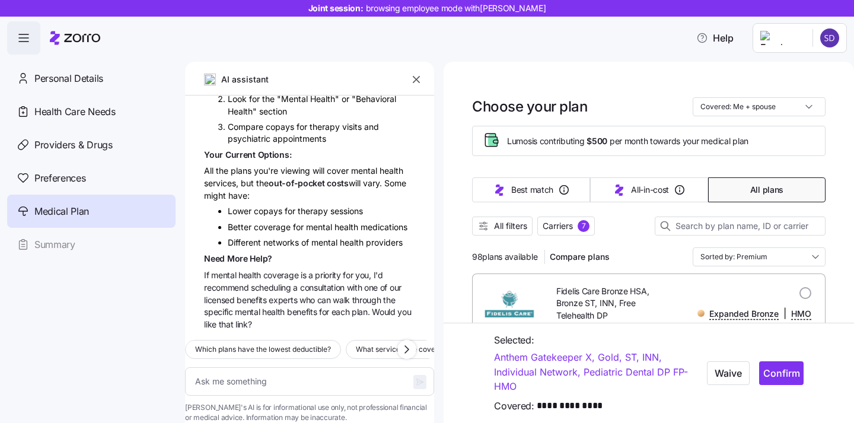
type textarea "x"
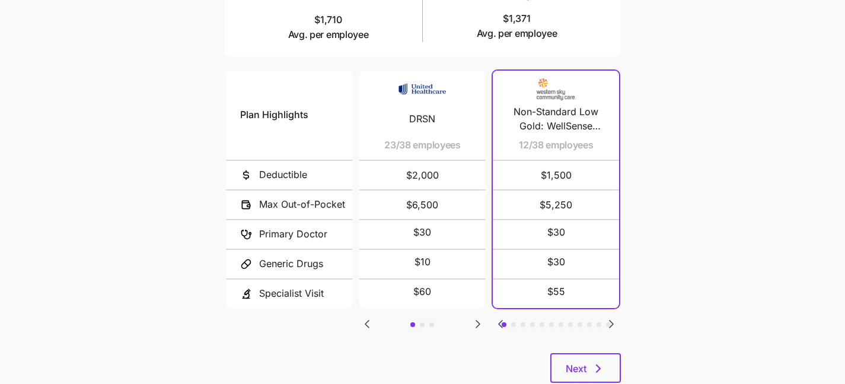
scroll to position [232, 0]
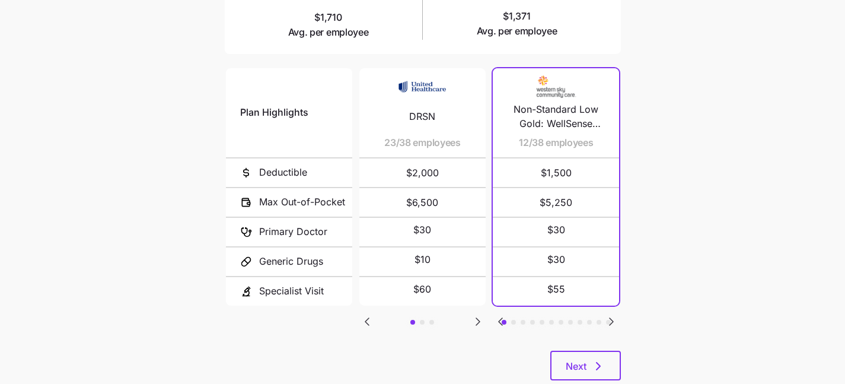
click at [476, 320] on icon "Go to next slide" at bounding box center [478, 321] width 4 height 7
click at [478, 320] on icon "Go to next slide" at bounding box center [478, 321] width 4 height 7
click at [368, 318] on icon "Go to previous slide" at bounding box center [367, 321] width 4 height 7
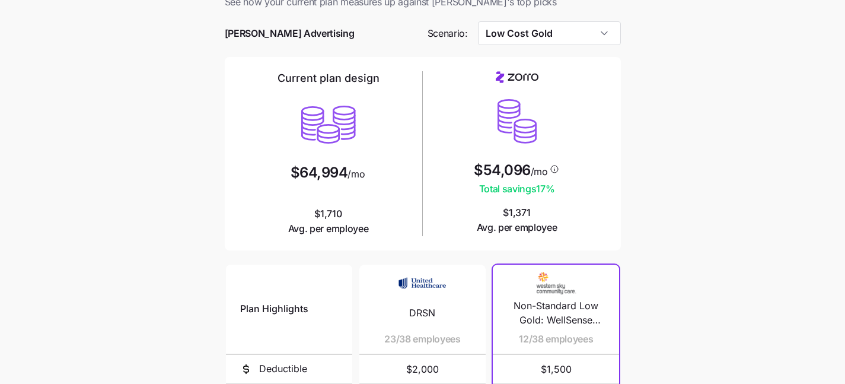
scroll to position [21, 0]
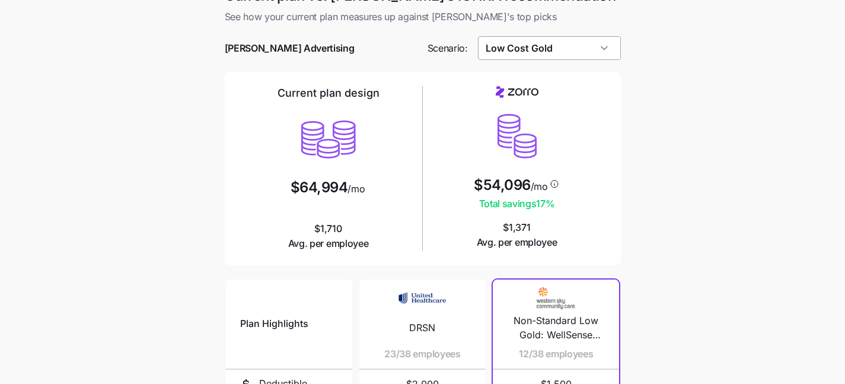
click at [519, 48] on input "Low Cost Gold" at bounding box center [549, 48] width 143 height 24
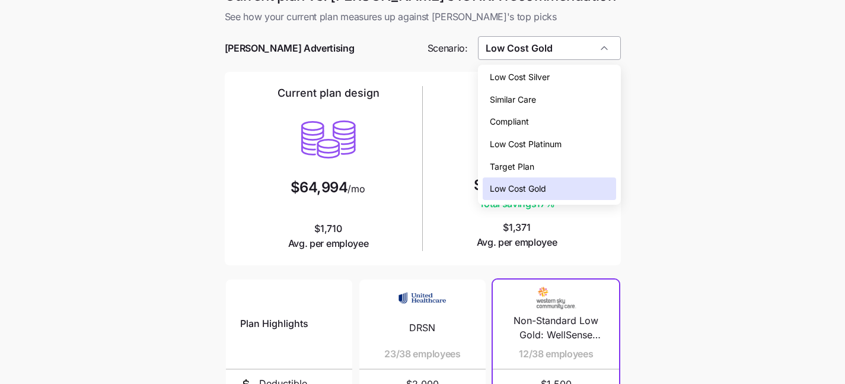
click at [513, 46] on input "Low Cost Gold" at bounding box center [549, 48] width 143 height 24
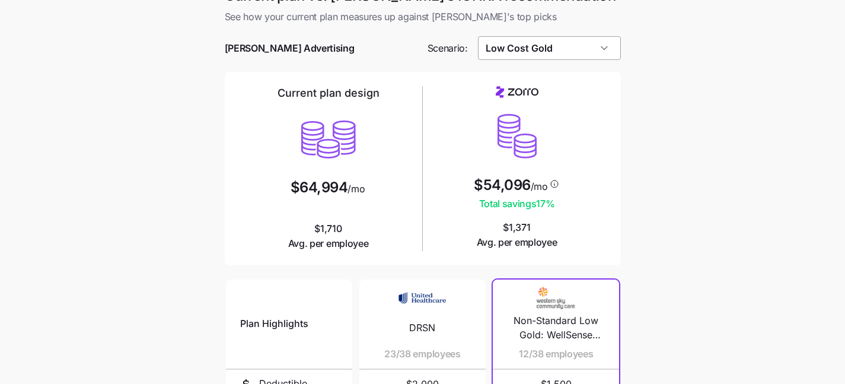
click at [513, 46] on input "Low Cost Gold" at bounding box center [549, 48] width 143 height 24
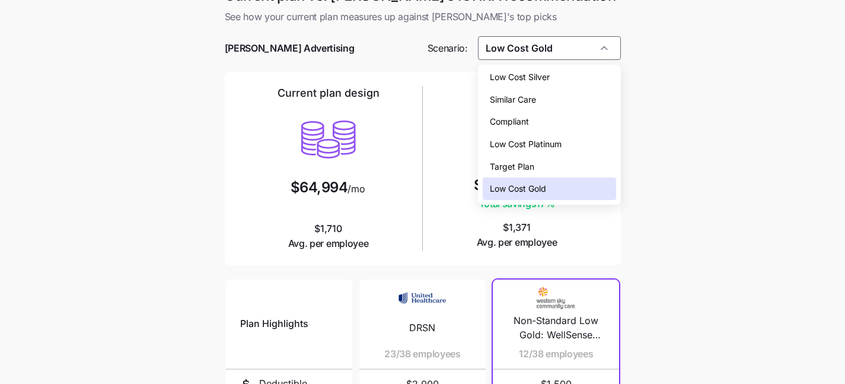
click at [522, 78] on span "Low Cost Silver" at bounding box center [520, 77] width 60 height 13
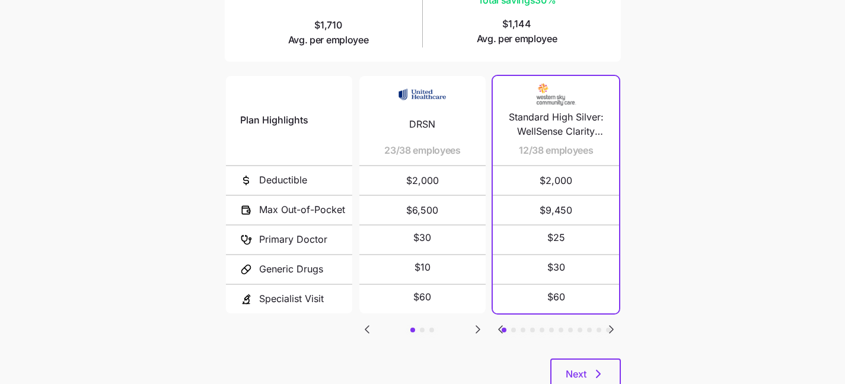
scroll to position [240, 0]
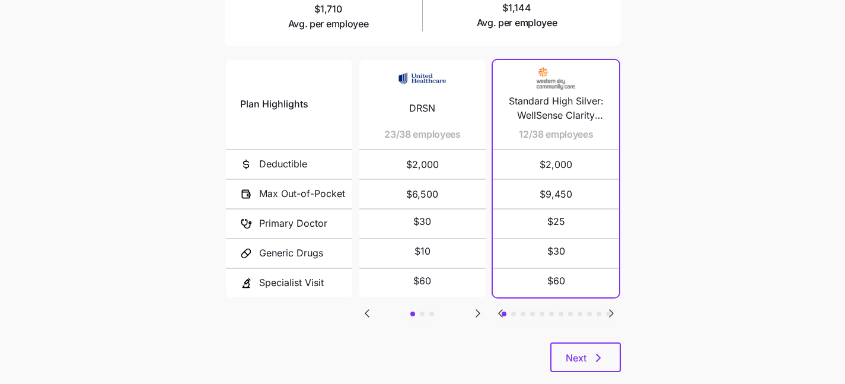
click at [613, 313] on icon "Go to next slide" at bounding box center [611, 313] width 14 height 14
click at [610, 310] on icon "Go to next slide" at bounding box center [612, 313] width 4 height 7
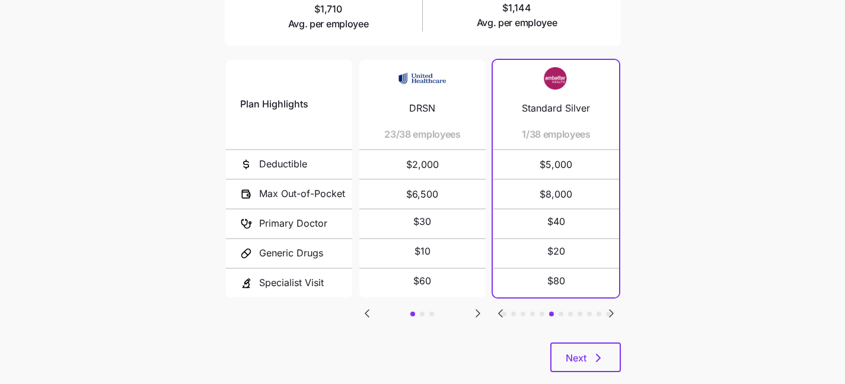
click at [610, 310] on icon "Go to next slide" at bounding box center [612, 313] width 4 height 7
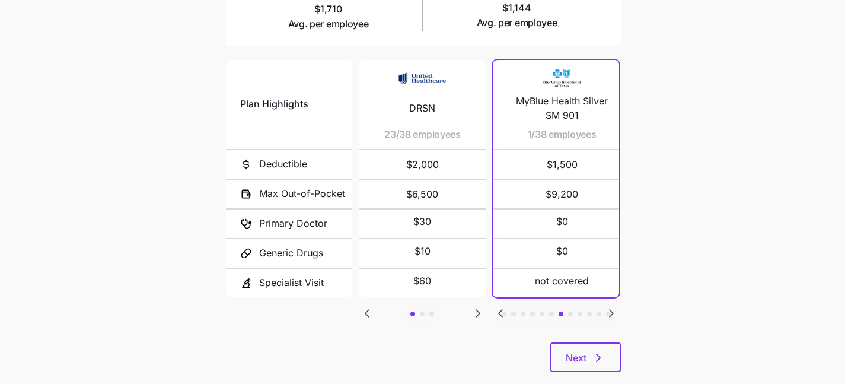
click at [497, 307] on icon "Go to previous slide" at bounding box center [500, 313] width 14 height 14
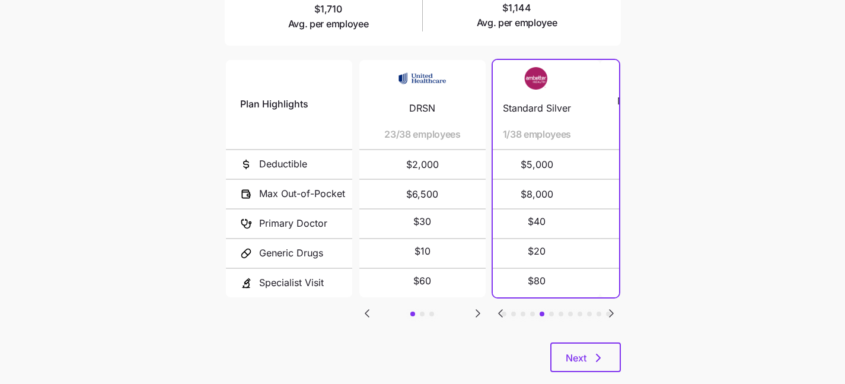
click at [497, 307] on icon "Go to previous slide" at bounding box center [500, 313] width 14 height 14
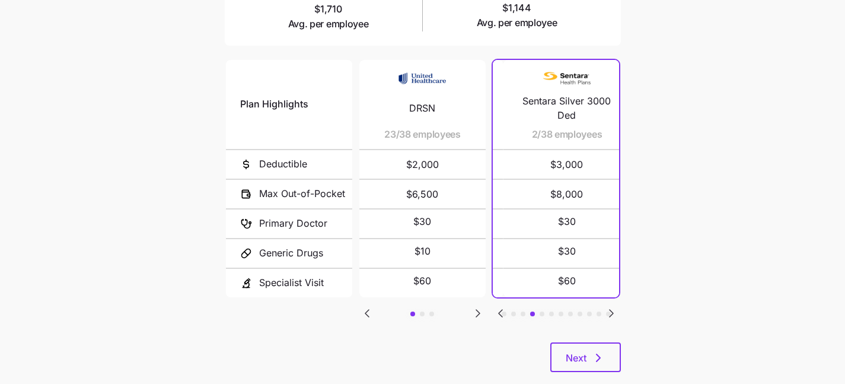
click at [497, 307] on icon "Go to previous slide" at bounding box center [500, 313] width 14 height 14
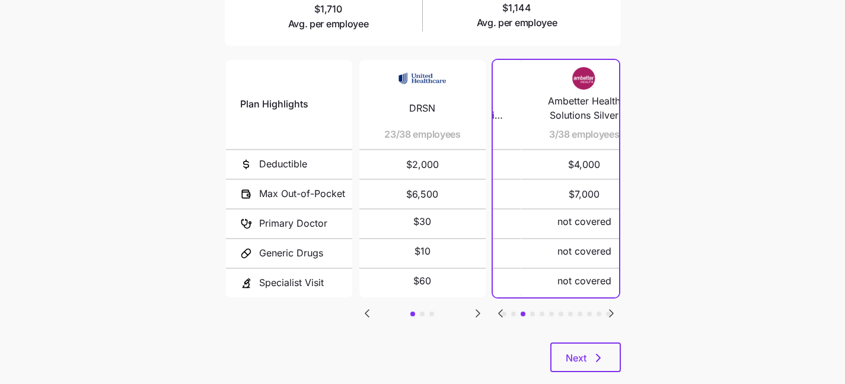
click at [497, 307] on icon "Go to previous slide" at bounding box center [500, 313] width 14 height 14
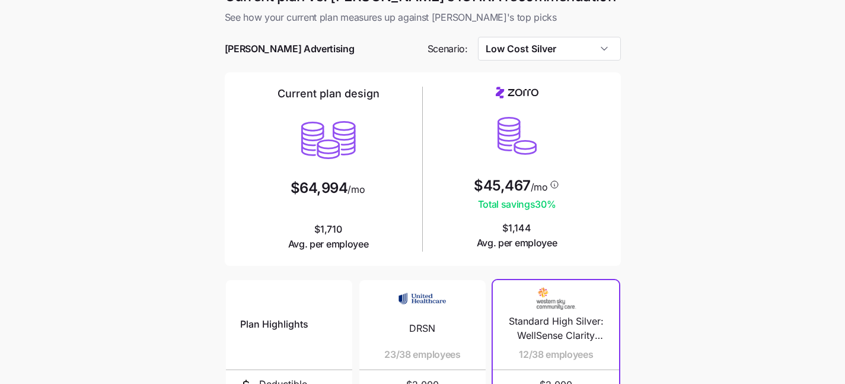
scroll to position [0, 0]
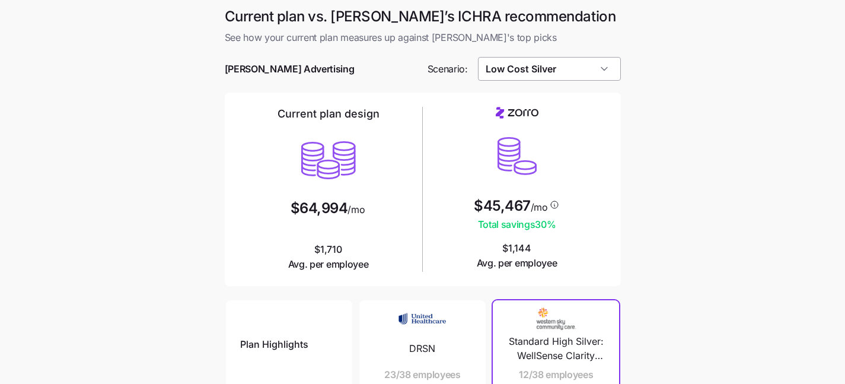
click at [538, 71] on input "Low Cost Silver" at bounding box center [549, 69] width 143 height 24
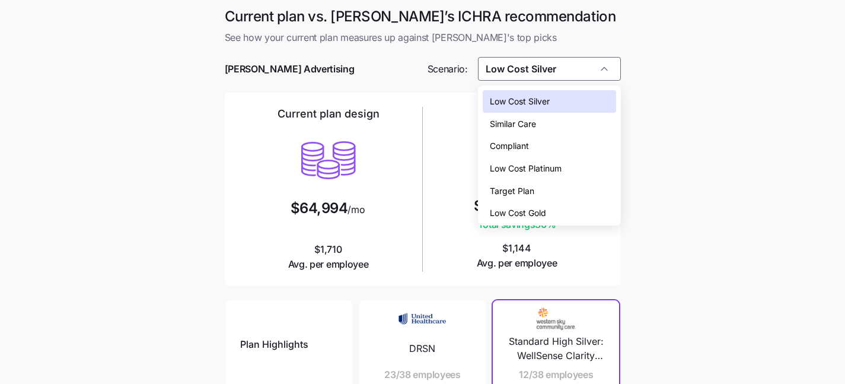
click at [549, 167] on span "Low Cost Platinum" at bounding box center [526, 168] width 72 height 13
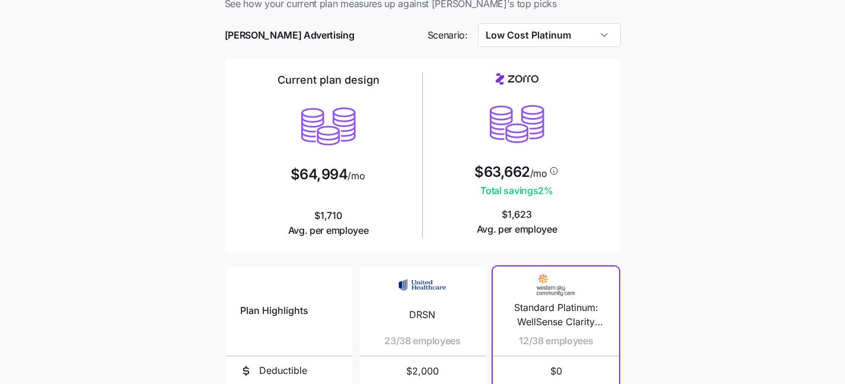
scroll to position [22, 0]
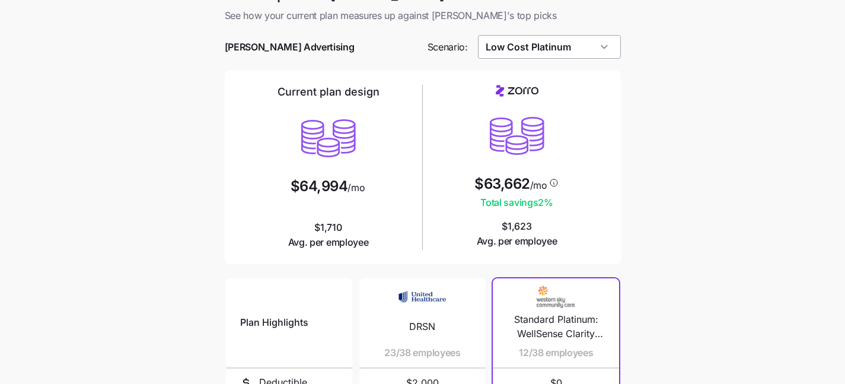
click at [544, 53] on input "Low Cost Platinum" at bounding box center [549, 47] width 143 height 24
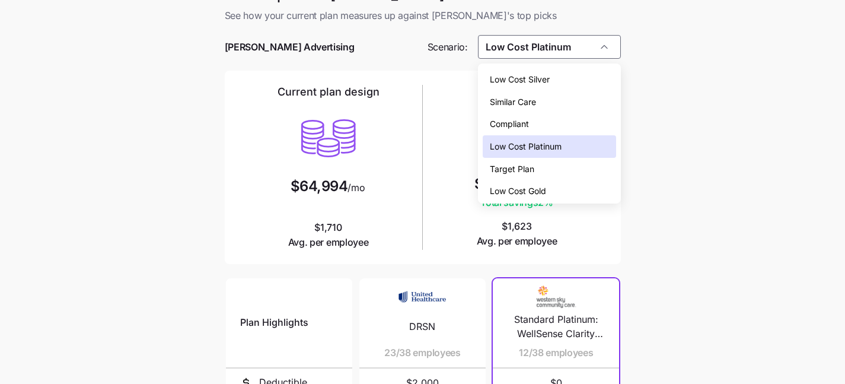
click at [532, 190] on span "Low Cost Gold" at bounding box center [518, 190] width 56 height 13
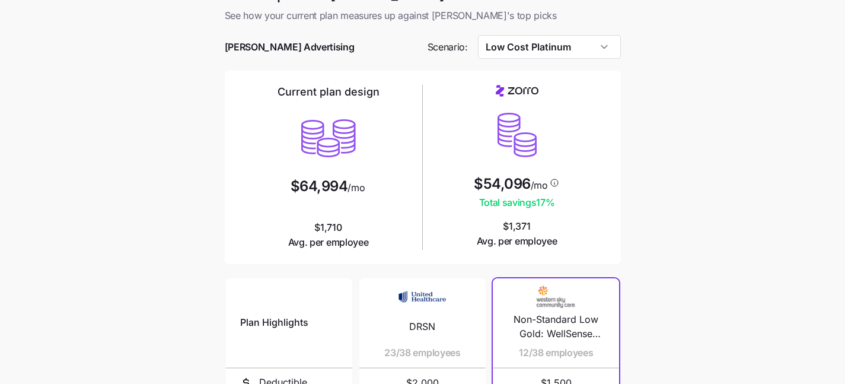
type input "Low Cost Gold"
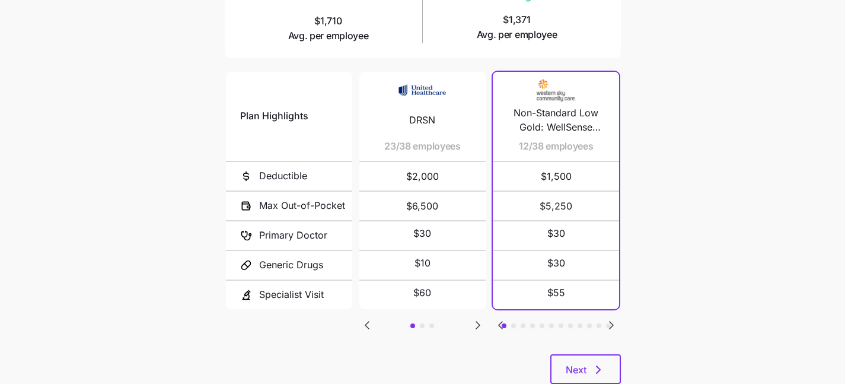
scroll to position [263, 0]
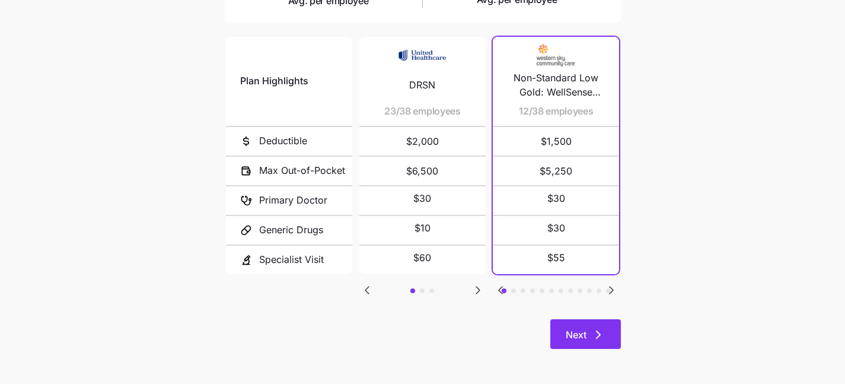
click at [597, 346] on button "Next" at bounding box center [585, 334] width 71 height 30
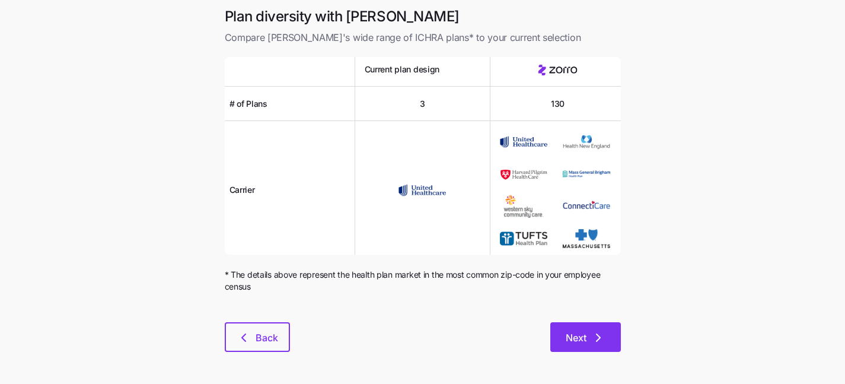
click at [581, 329] on button "Next" at bounding box center [585, 337] width 71 height 30
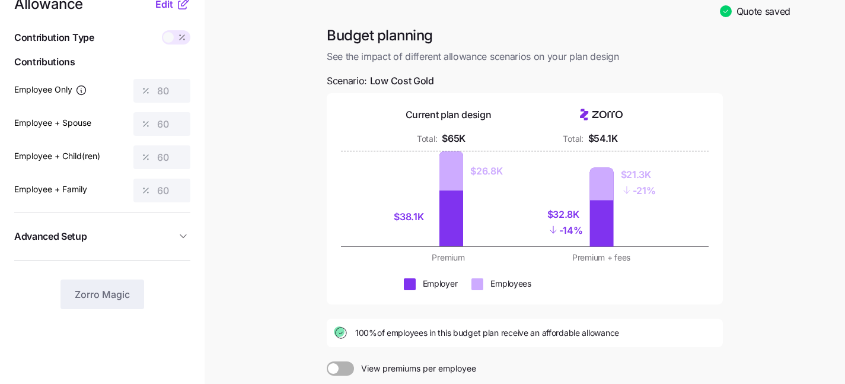
scroll to position [52, 0]
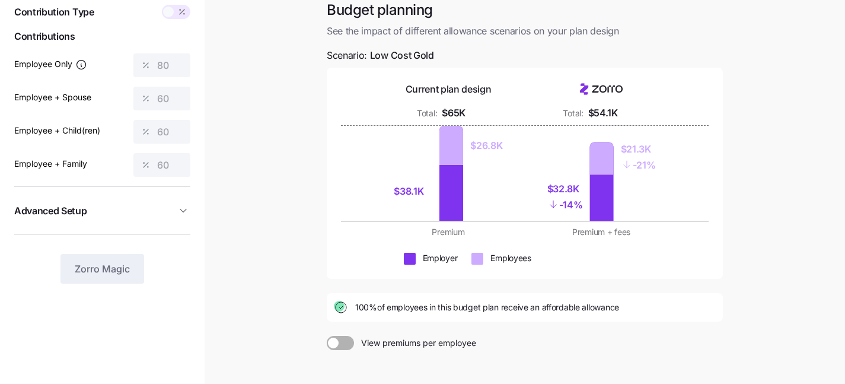
drag, startPoint x: 354, startPoint y: 308, endPoint x: 628, endPoint y: 310, distance: 274.0
click at [628, 310] on div "100% of employees in this budget plan receive an affordable allowance" at bounding box center [525, 307] width 382 height 14
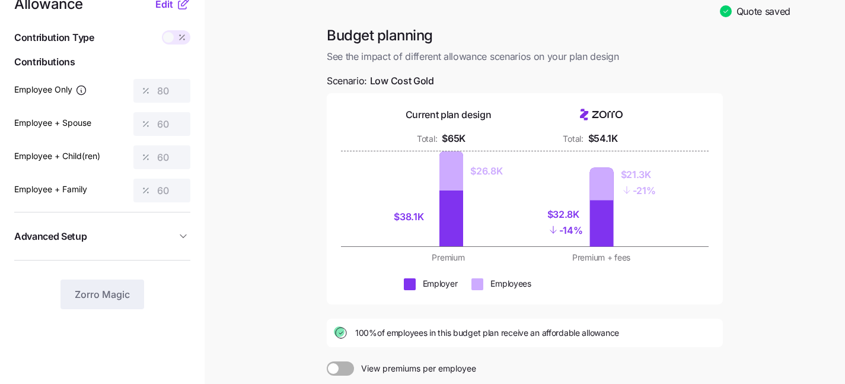
scroll to position [0, 0]
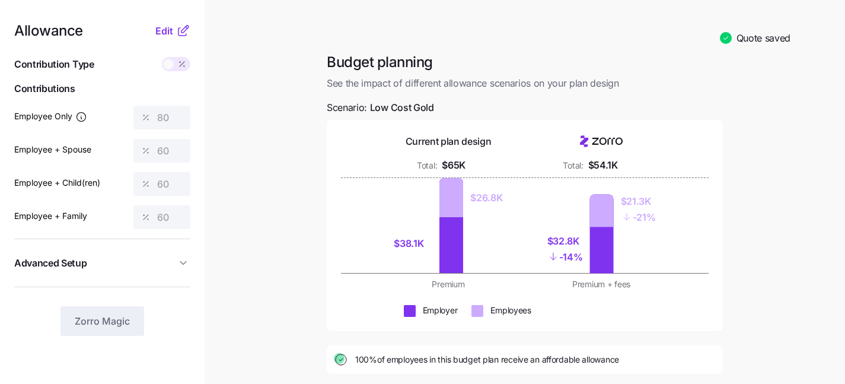
click at [168, 63] on span at bounding box center [168, 64] width 11 height 11
click at [167, 28] on span "Edit" at bounding box center [164, 31] width 18 height 14
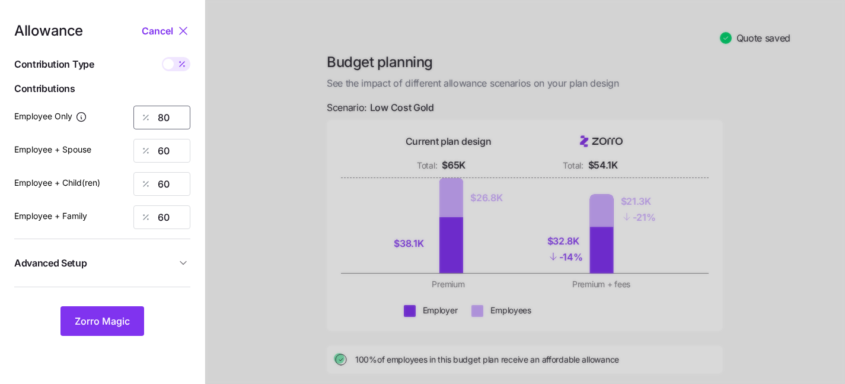
click at [170, 118] on input "80" at bounding box center [161, 118] width 57 height 24
type input "8"
type input "50"
click at [99, 326] on span "Zorro Magic" at bounding box center [102, 321] width 55 height 14
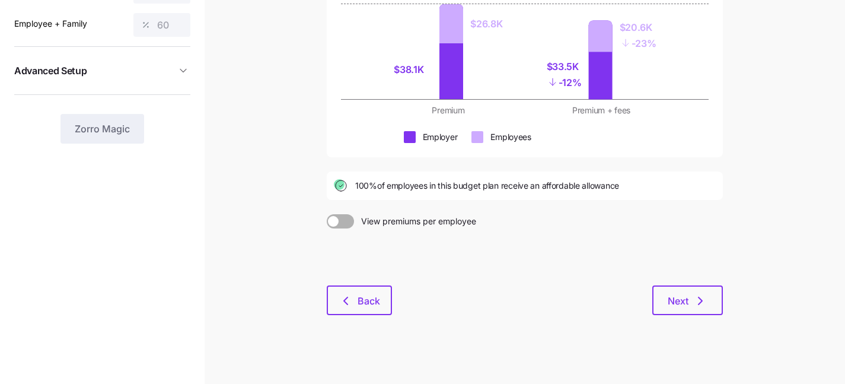
scroll to position [194, 0]
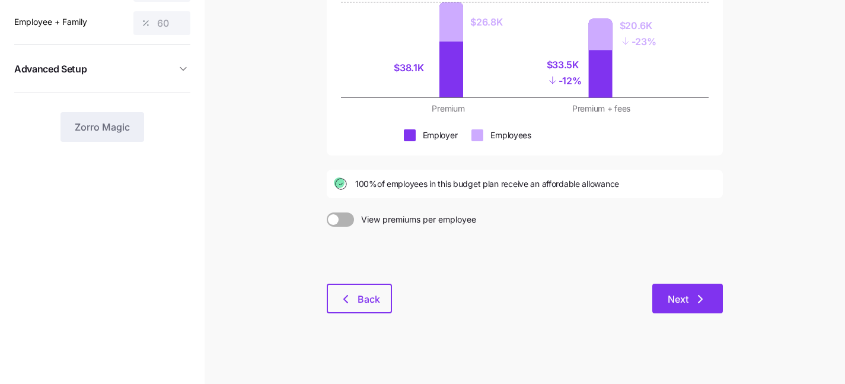
click at [674, 304] on span "Next" at bounding box center [678, 299] width 21 height 14
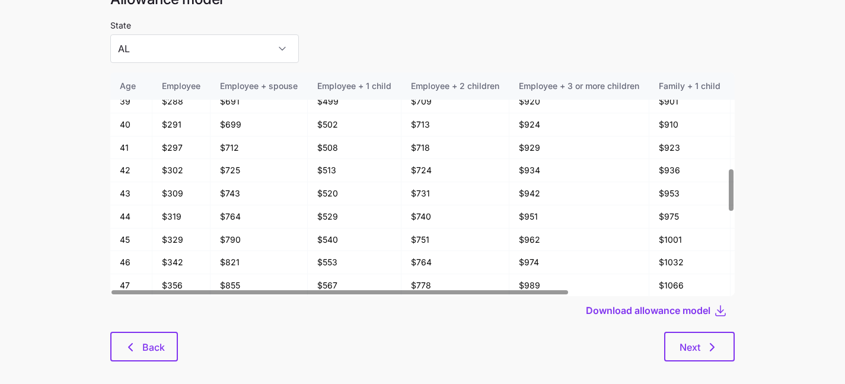
scroll to position [63, 0]
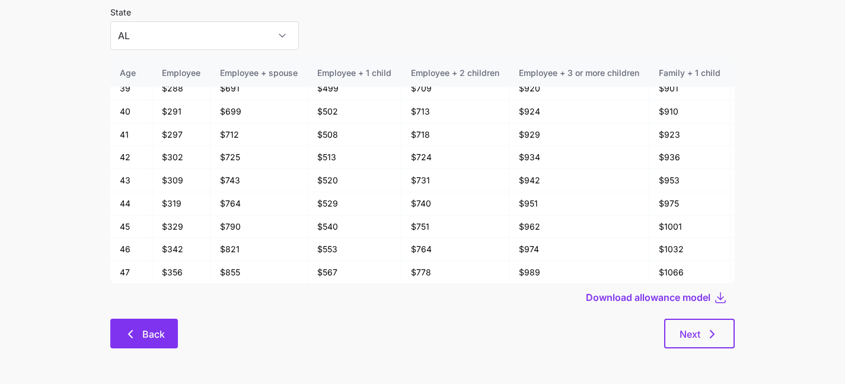
click at [130, 327] on icon "button" at bounding box center [130, 334] width 14 height 14
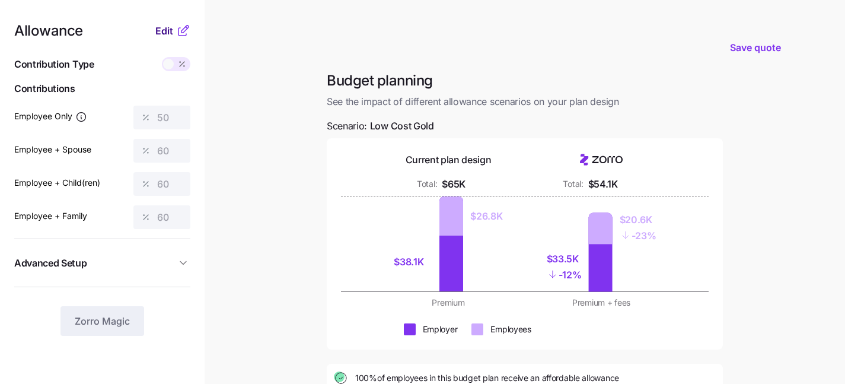
click at [160, 34] on span "Edit" at bounding box center [164, 31] width 18 height 14
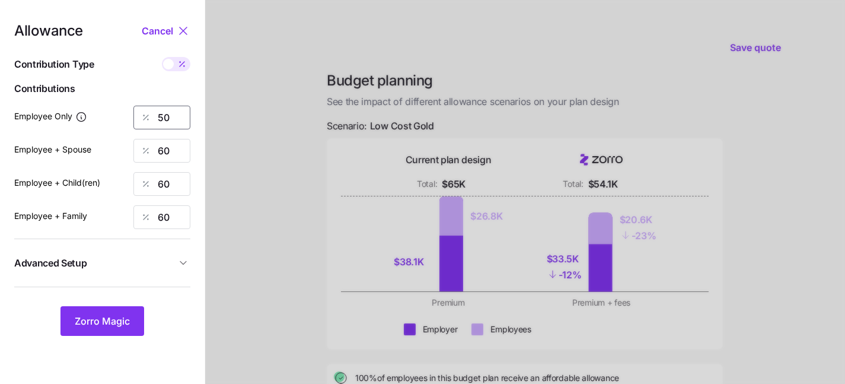
click at [179, 119] on input "50" at bounding box center [161, 118] width 57 height 24
type input "5"
click at [174, 66] on span at bounding box center [182, 64] width 17 height 14
click at [162, 57] on input "checkbox" at bounding box center [162, 57] width 0 height 0
type input "0"
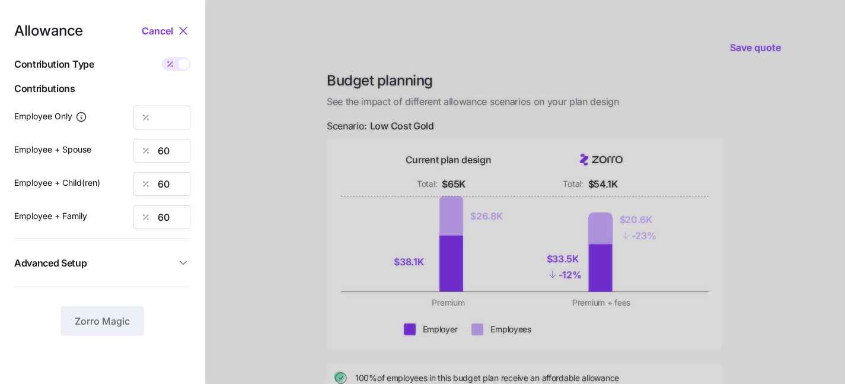
type input "852"
type input "759"
type input "1185"
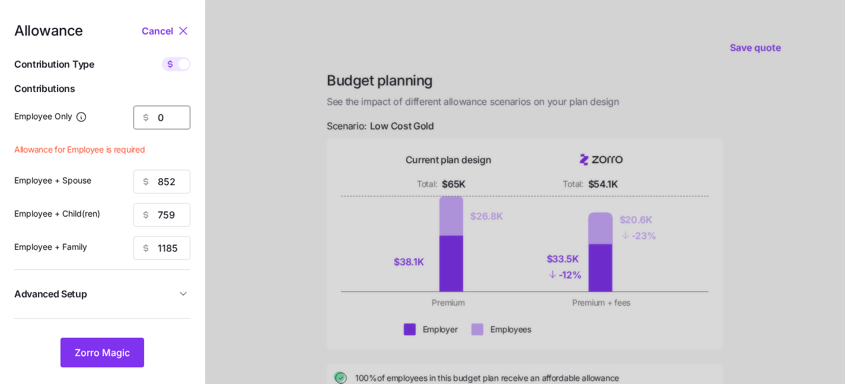
click at [167, 112] on input "0" at bounding box center [161, 118] width 57 height 24
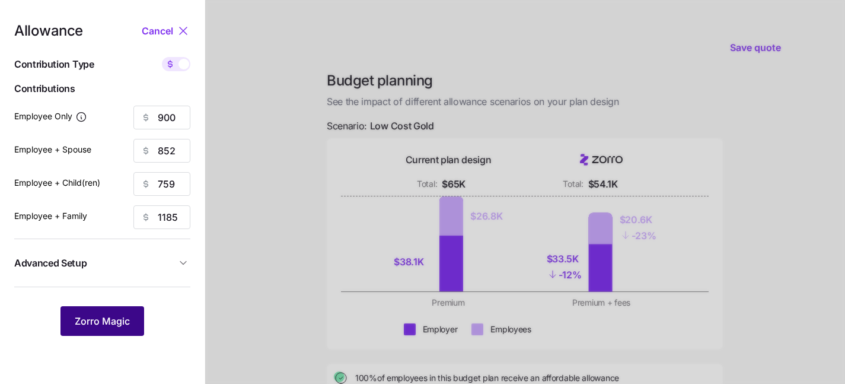
click at [94, 326] on span "Zorro Magic" at bounding box center [102, 321] width 55 height 14
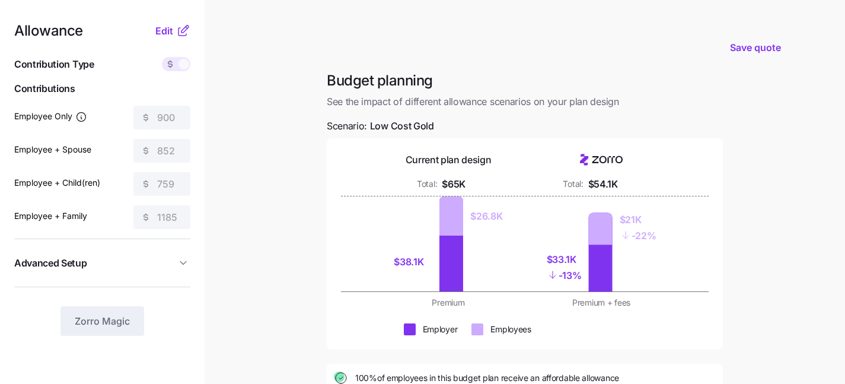
click at [181, 68] on span at bounding box center [183, 64] width 11 height 11
click at [162, 34] on span "Edit" at bounding box center [164, 31] width 18 height 14
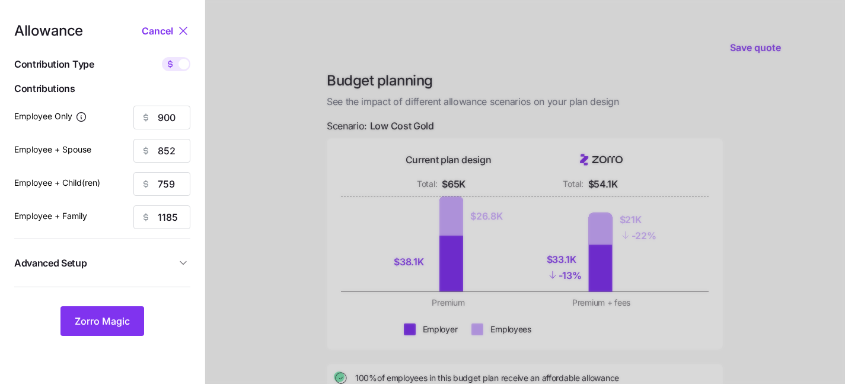
click at [181, 65] on span at bounding box center [183, 64] width 11 height 11
click at [162, 57] on input "checkbox" at bounding box center [162, 57] width 0 height 0
type input "127"
type input "60"
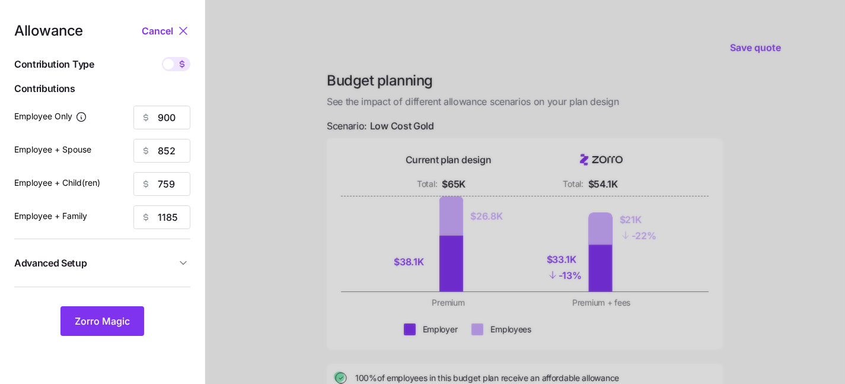
type input "60"
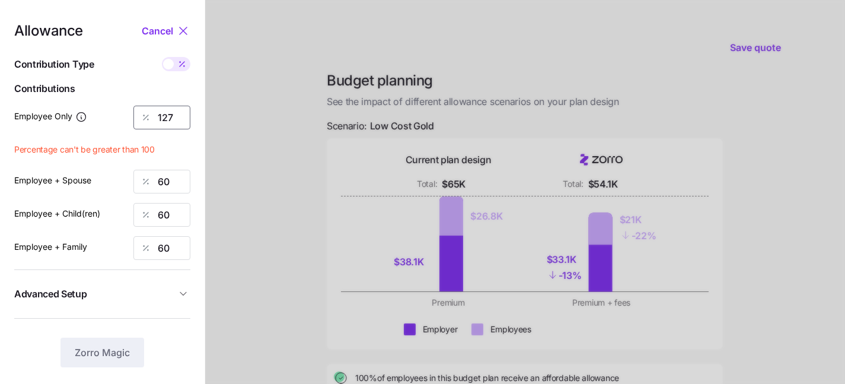
click at [179, 113] on input "127" at bounding box center [161, 118] width 57 height 24
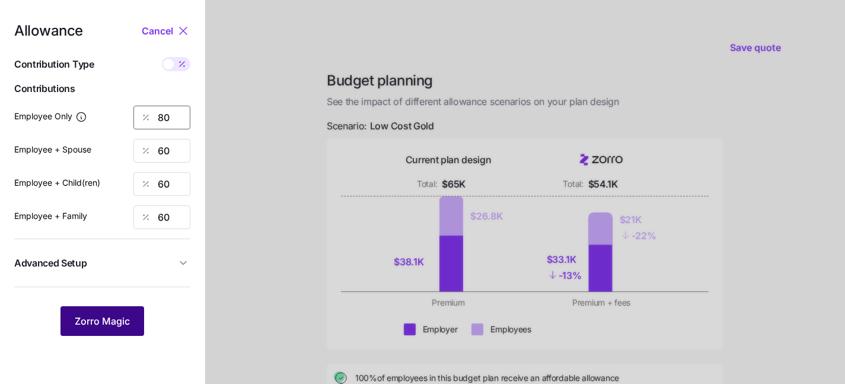
type input "80"
click at [102, 315] on span "Zorro Magic" at bounding box center [102, 321] width 55 height 14
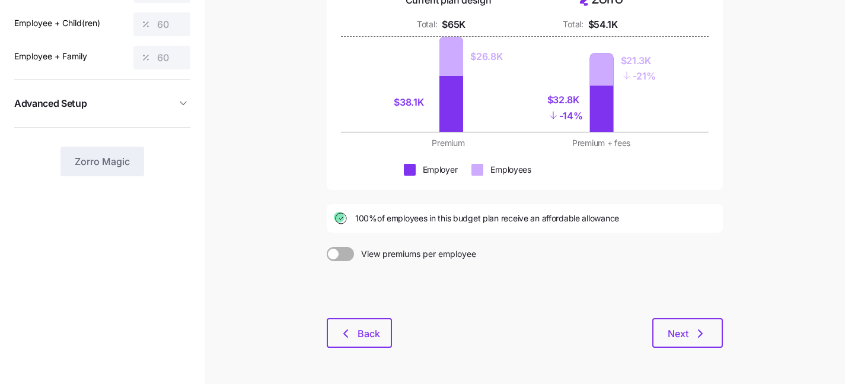
scroll to position [164, 0]
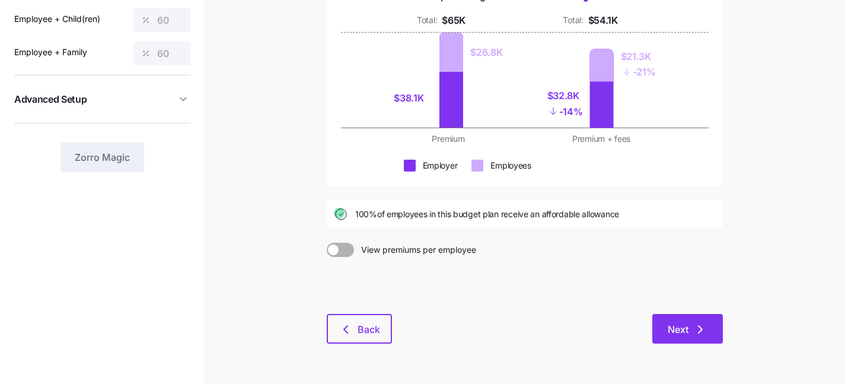
click at [691, 335] on span "Next" at bounding box center [688, 329] width 40 height 14
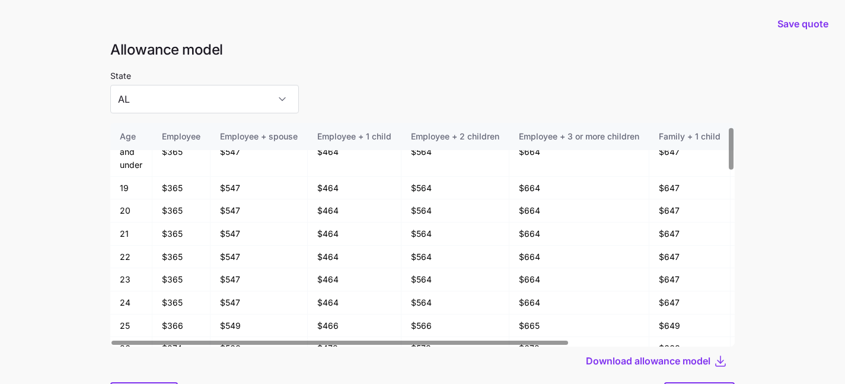
scroll to position [43, 0]
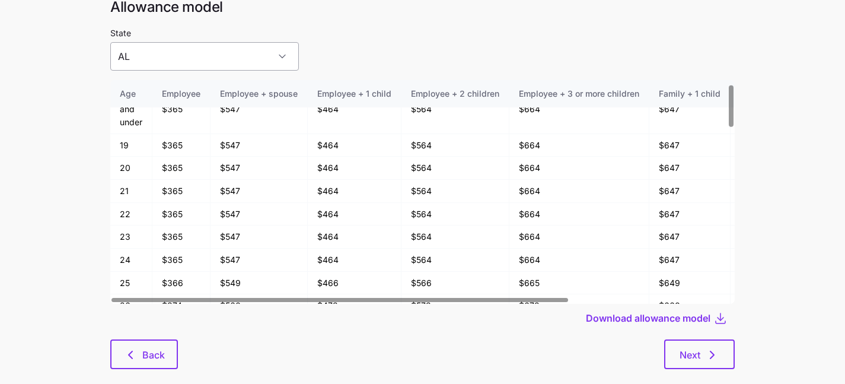
click at [235, 56] on input "AL" at bounding box center [204, 56] width 189 height 28
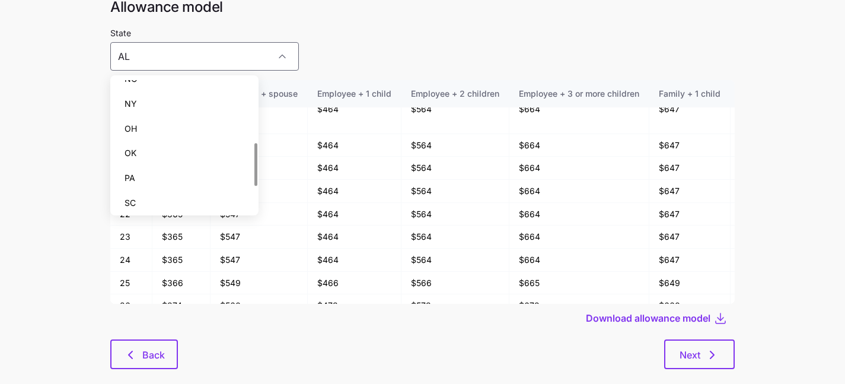
scroll to position [189, 0]
click at [190, 129] on div "OH" at bounding box center [184, 126] width 139 height 25
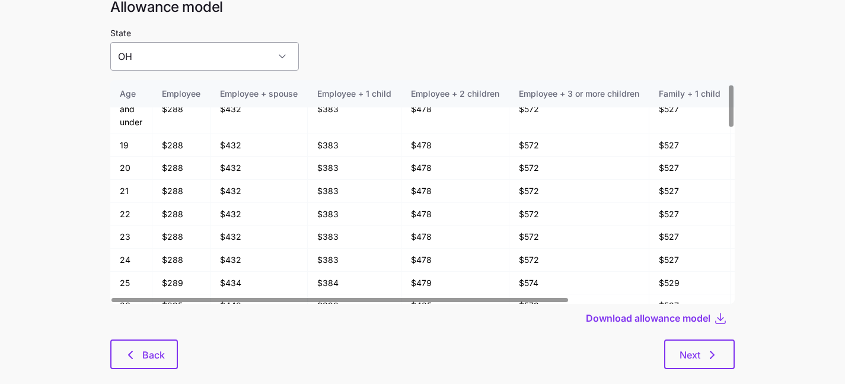
click at [211, 63] on input "OH" at bounding box center [204, 56] width 189 height 28
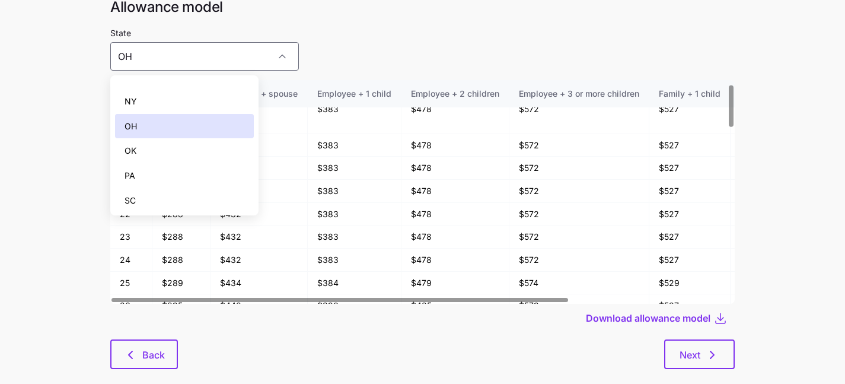
click at [173, 163] on div "PA" at bounding box center [184, 175] width 139 height 25
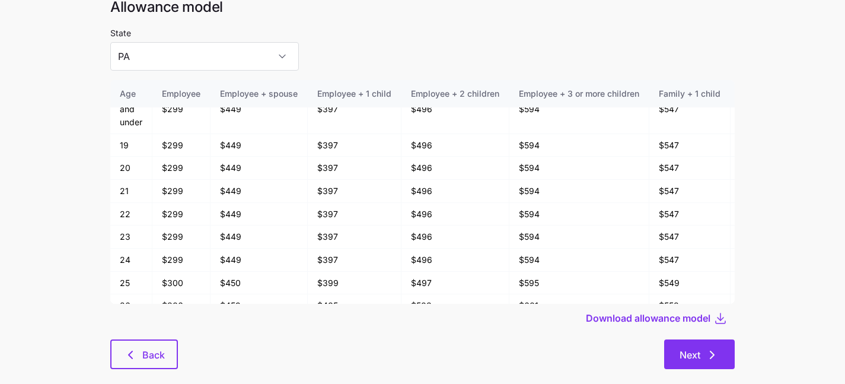
click at [693, 356] on span "Next" at bounding box center [690, 354] width 21 height 14
type input "AL"
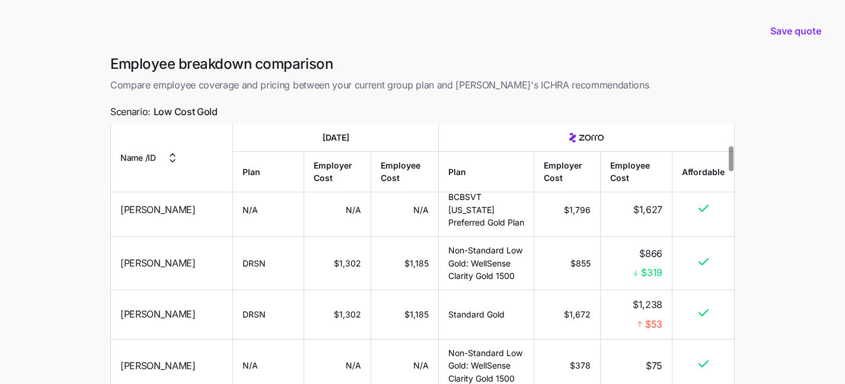
scroll to position [238, 0]
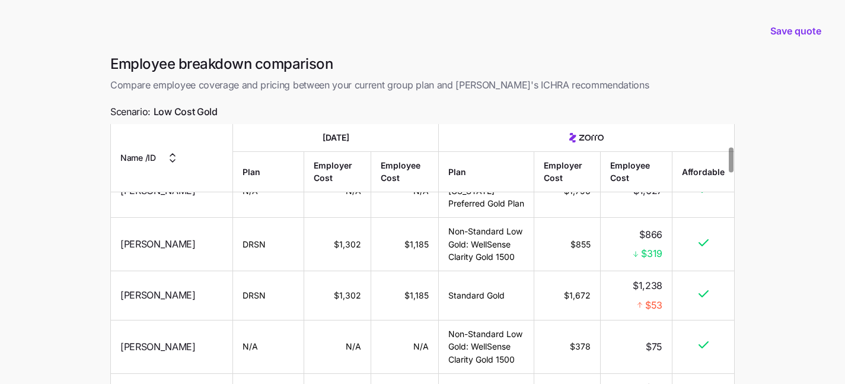
click at [157, 293] on span "Rickey Mayes" at bounding box center [157, 295] width 75 height 15
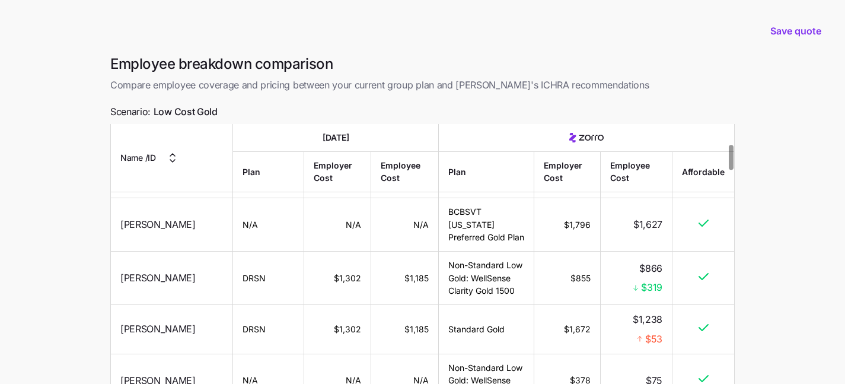
scroll to position [206, 0]
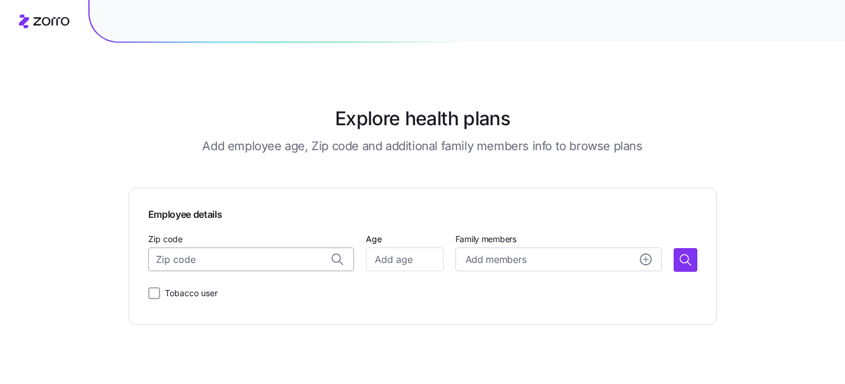
click at [249, 254] on input "Zip code" at bounding box center [251, 259] width 206 height 24
click at [323, 292] on span "97013, [GEOGRAPHIC_DATA], [GEOGRAPHIC_DATA]" at bounding box center [263, 290] width 166 height 15
type input "97013, [GEOGRAPHIC_DATA], [GEOGRAPHIC_DATA]"
click at [386, 262] on input "Age" at bounding box center [404, 259] width 77 height 24
type input "45"
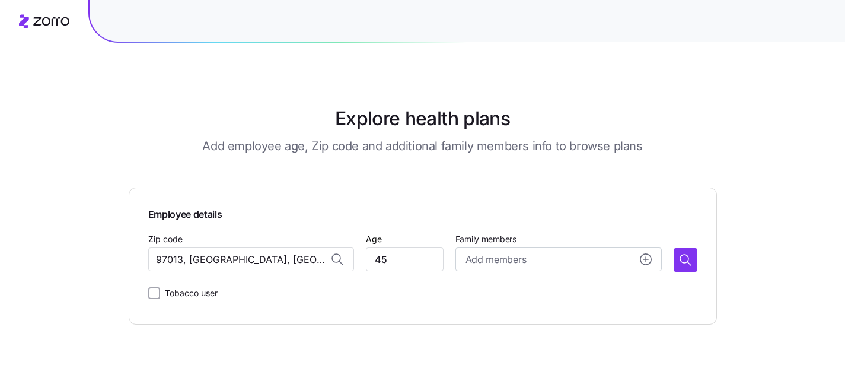
click at [512, 305] on div "Employee details Zip code 97013, [GEOGRAPHIC_DATA], [GEOGRAPHIC_DATA] Age [DEMO…" at bounding box center [423, 255] width 588 height 137
click at [685, 262] on icon "button" at bounding box center [685, 260] width 14 height 14
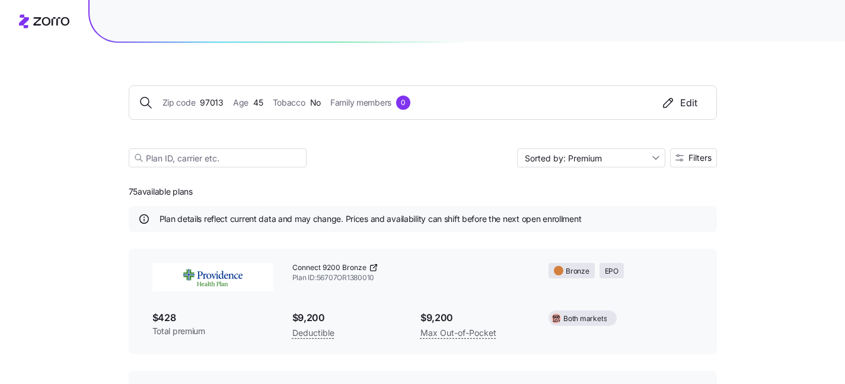
scroll to position [7, 0]
click at [693, 160] on span "Filters" at bounding box center [699, 158] width 23 height 8
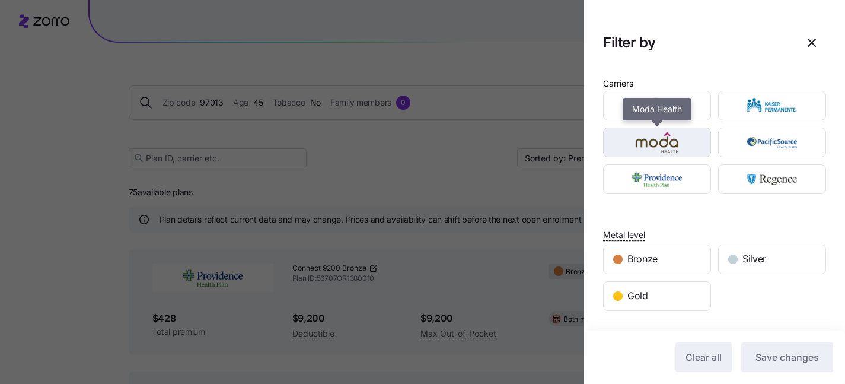
click at [696, 149] on img "button" at bounding box center [657, 142] width 87 height 24
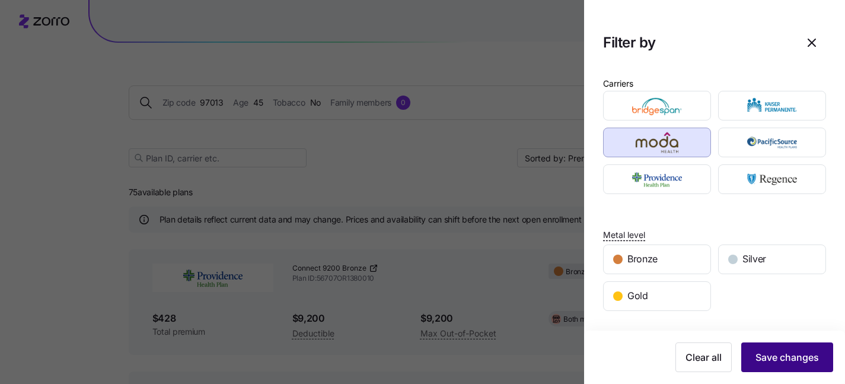
click at [794, 353] on span "Save changes" at bounding box center [786, 357] width 63 height 14
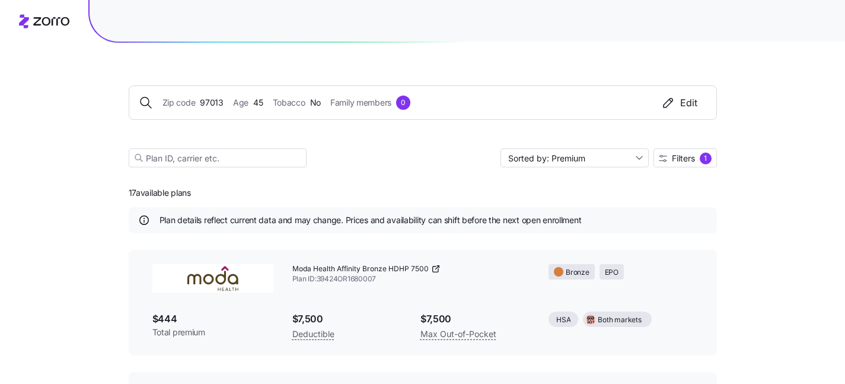
scroll to position [0, 0]
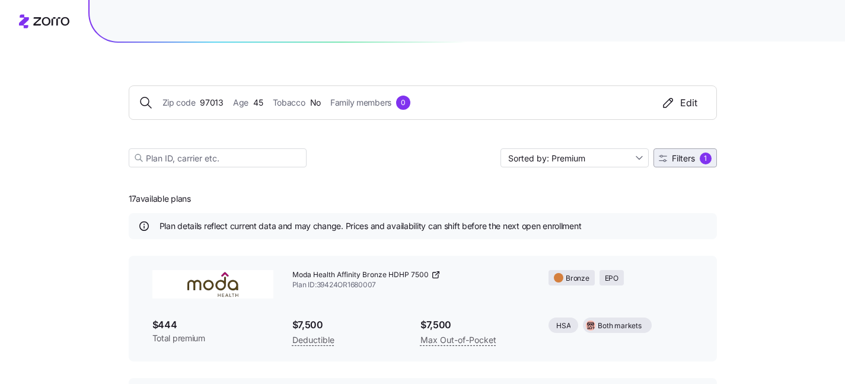
click at [674, 159] on span "Filters" at bounding box center [683, 158] width 23 height 8
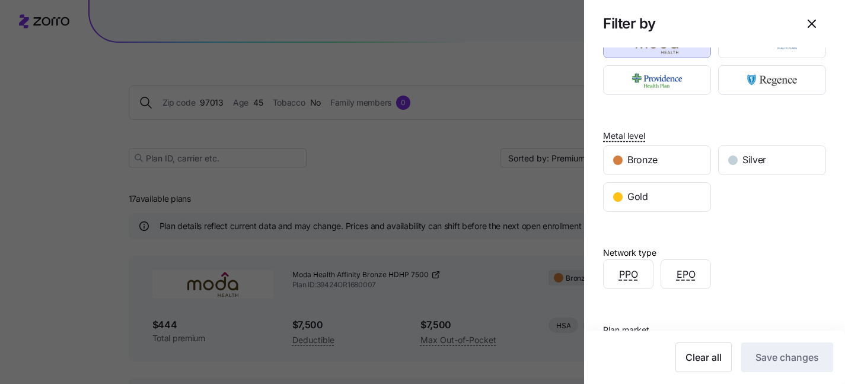
scroll to position [186, 0]
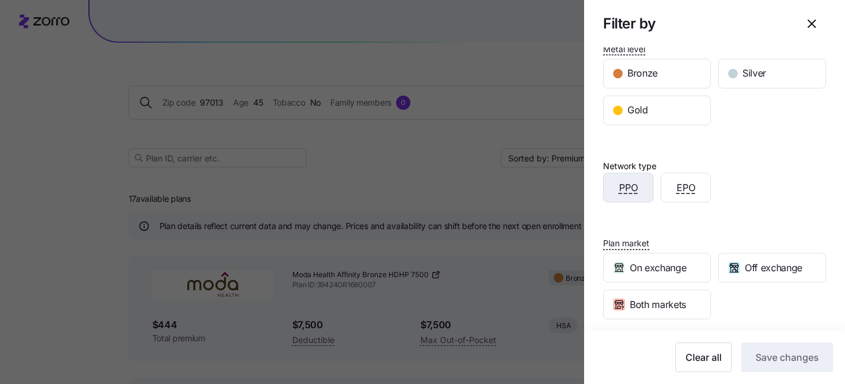
click at [619, 186] on span "PPO" at bounding box center [628, 187] width 19 height 15
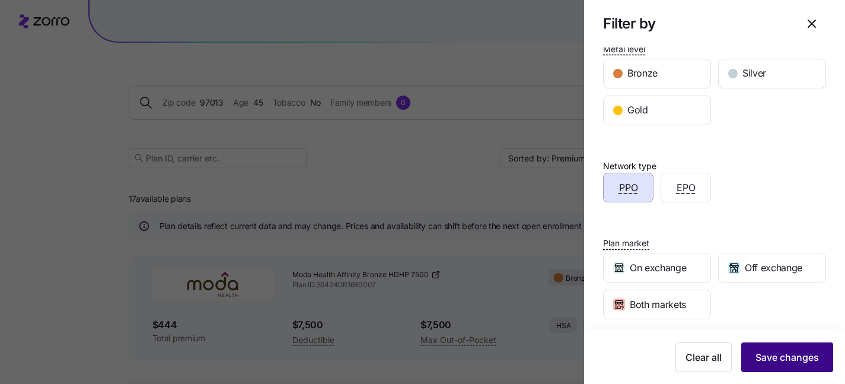
click at [773, 346] on button "Save changes" at bounding box center [787, 357] width 92 height 30
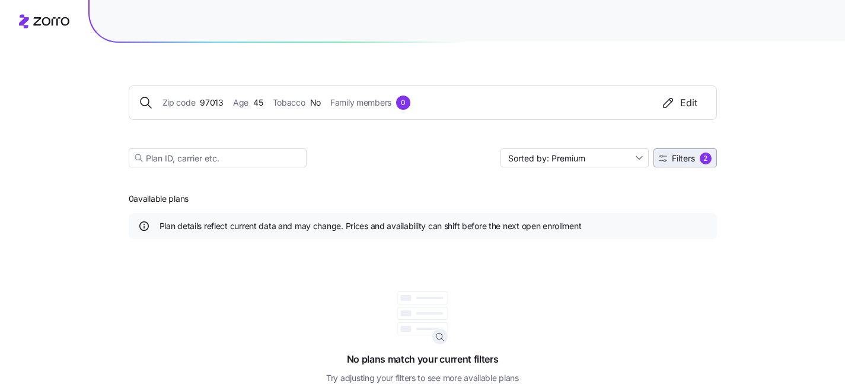
click at [701, 166] on button "Filters 2" at bounding box center [684, 157] width 63 height 19
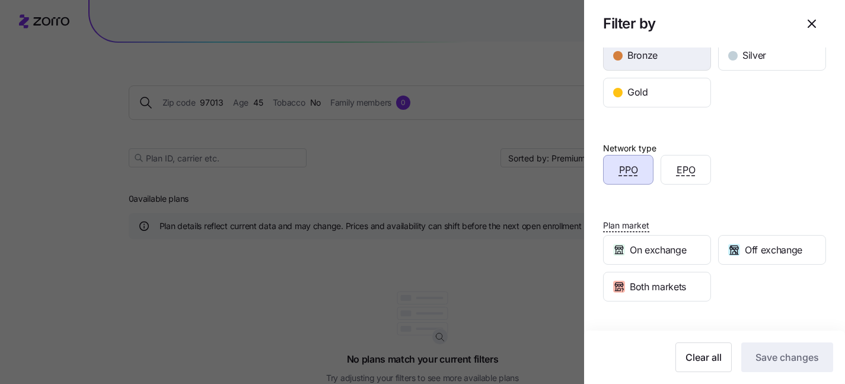
scroll to position [191, 0]
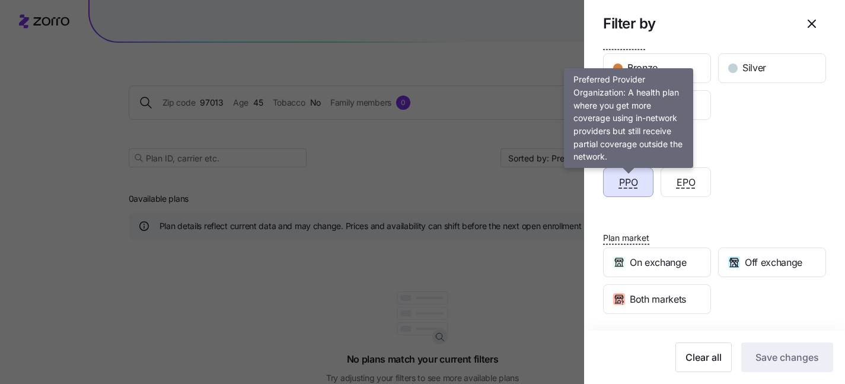
click at [631, 187] on span "PPO" at bounding box center [628, 182] width 19 height 15
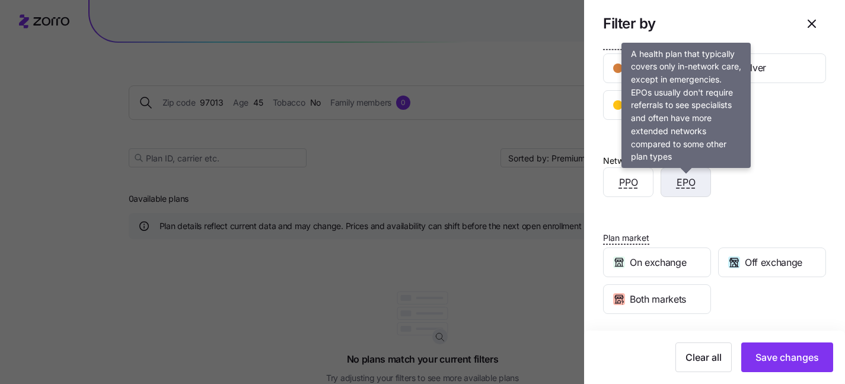
click at [688, 185] on span "EPO" at bounding box center [686, 182] width 19 height 15
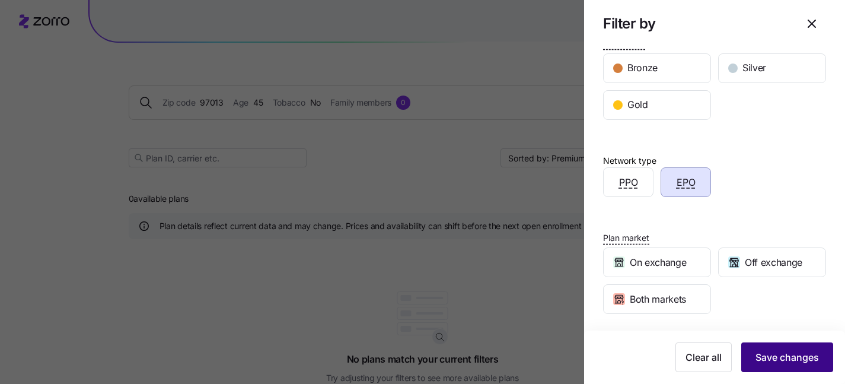
click at [773, 350] on span "Save changes" at bounding box center [786, 357] width 63 height 14
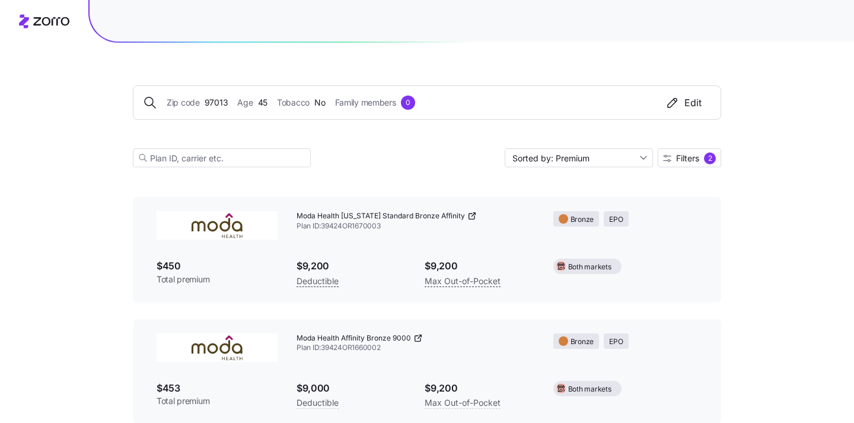
scroll to position [0, 0]
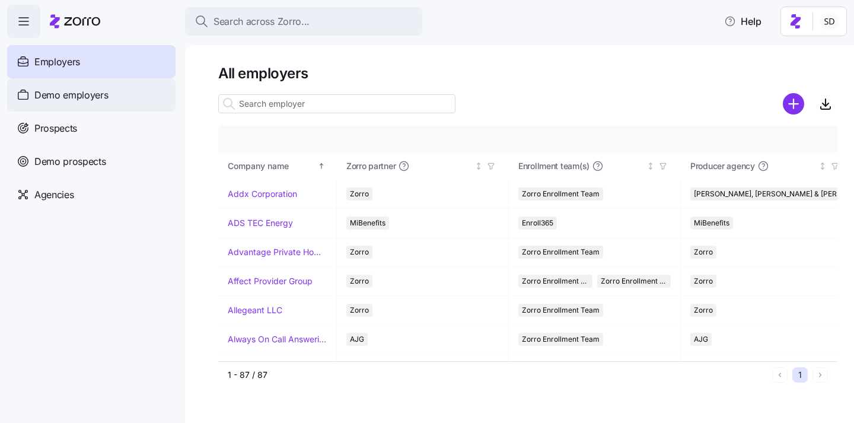
click at [37, 96] on span "Demo employers" at bounding box center [71, 95] width 74 height 15
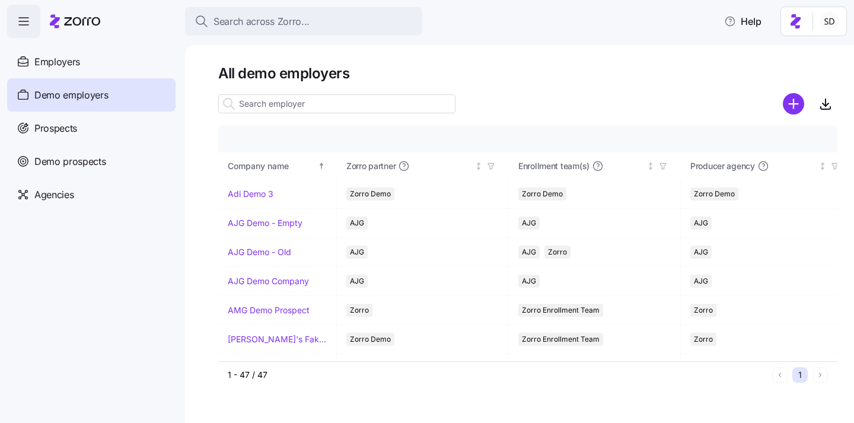
click at [285, 104] on input at bounding box center [336, 103] width 237 height 19
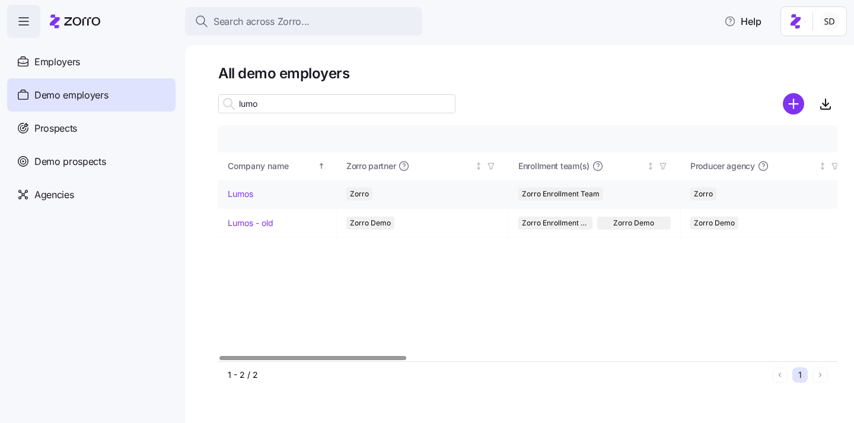
type input "lumo"
click at [238, 192] on link "Lumos" at bounding box center [240, 194] width 25 height 12
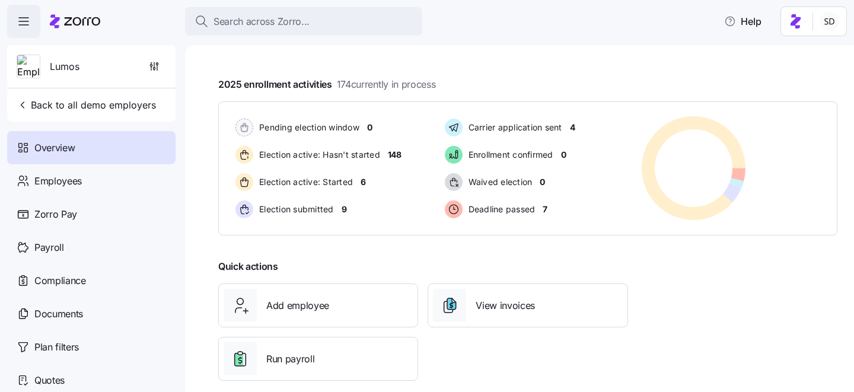
scroll to position [214, 0]
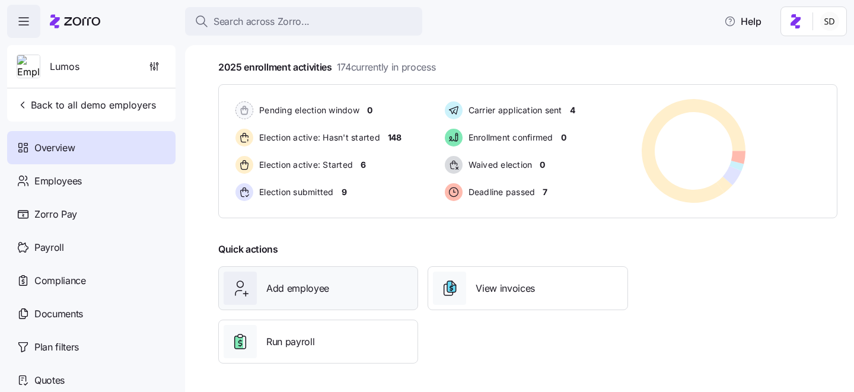
click at [333, 293] on div "Add employee" at bounding box center [318, 288] width 189 height 33
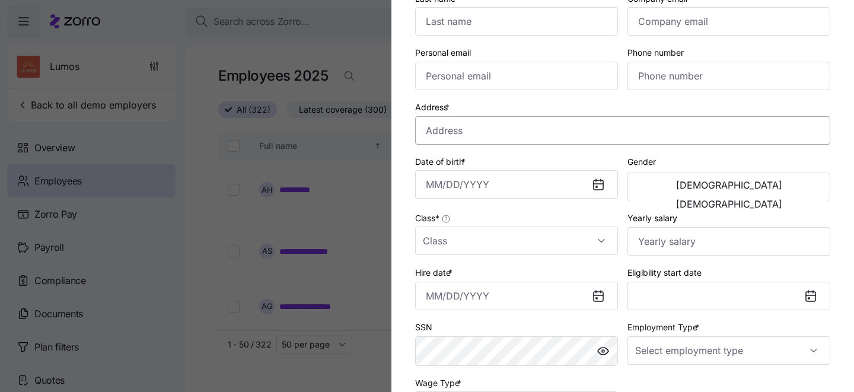
scroll to position [131, 0]
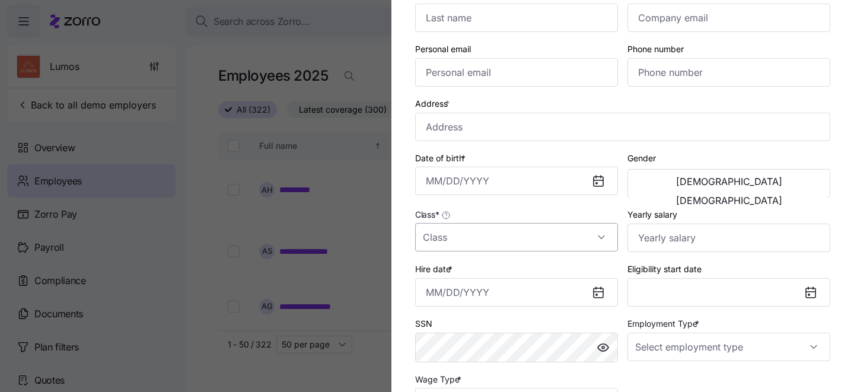
click at [553, 241] on input "Class *" at bounding box center [516, 237] width 203 height 28
click at [579, 220] on div "Class *" at bounding box center [516, 229] width 203 height 44
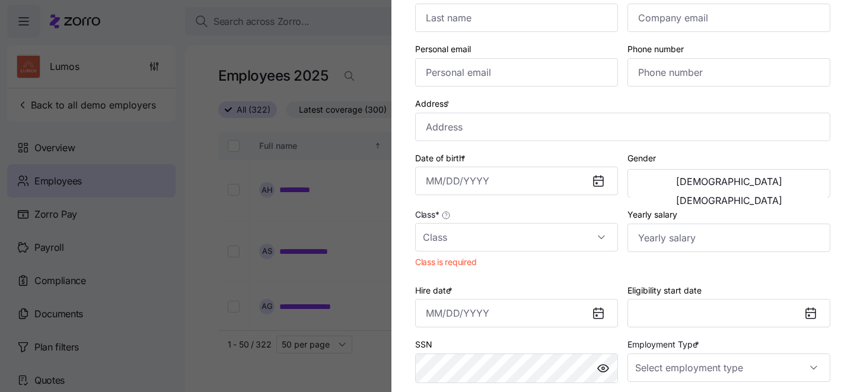
click at [551, 277] on div "Class * Class is required" at bounding box center [516, 239] width 212 height 75
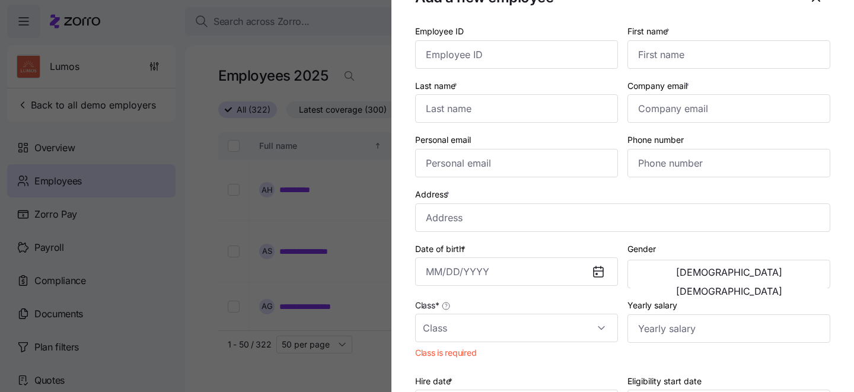
scroll to position [9, 0]
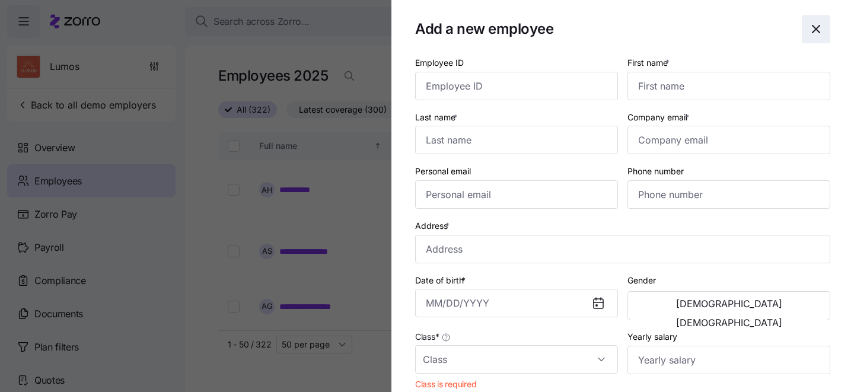
click at [812, 26] on icon "button" at bounding box center [815, 28] width 7 height 7
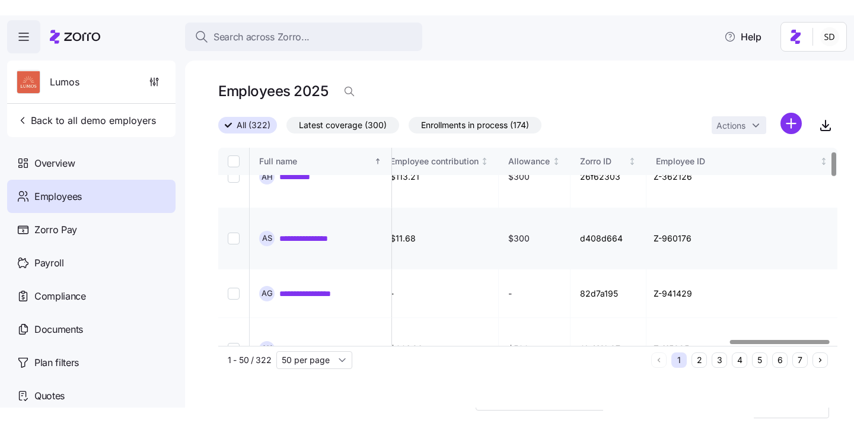
scroll to position [35, 3183]
